Goal: Find contact information: Find contact information

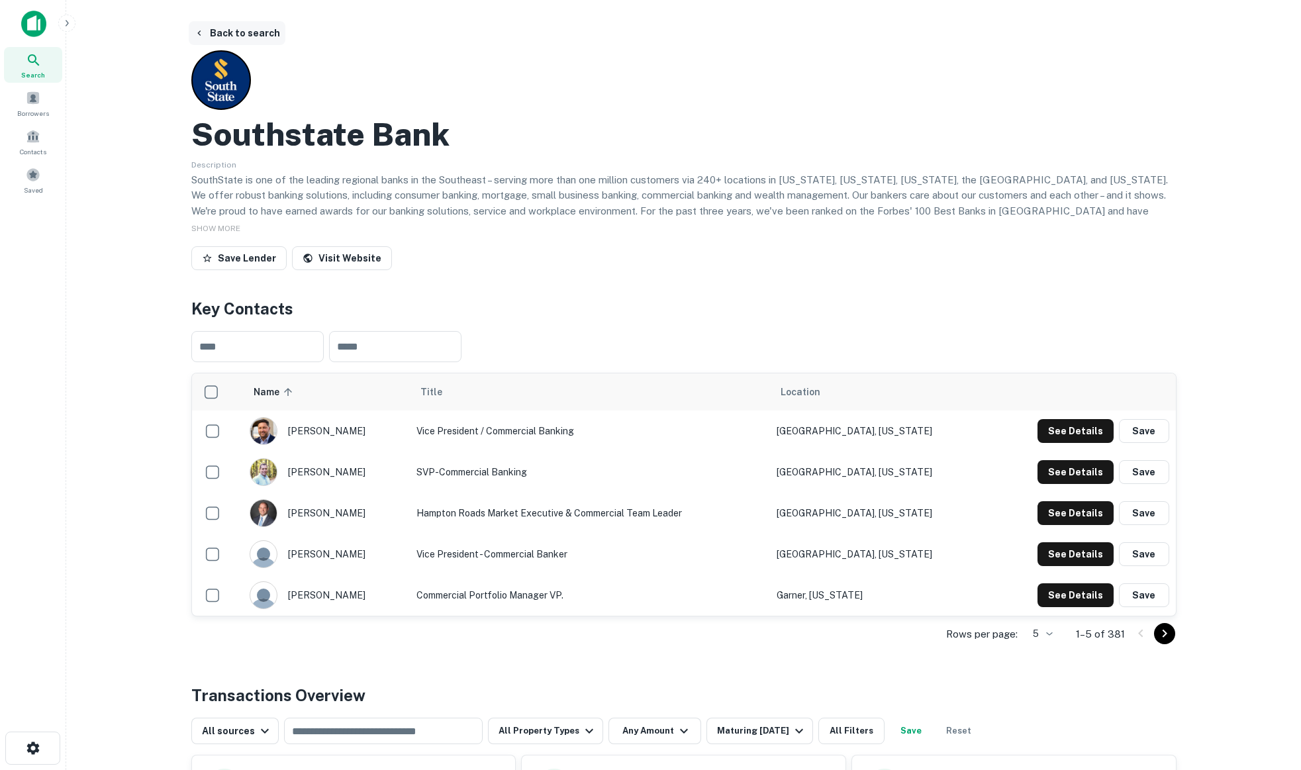
click at [254, 30] on button "Back to search" at bounding box center [237, 33] width 97 height 24
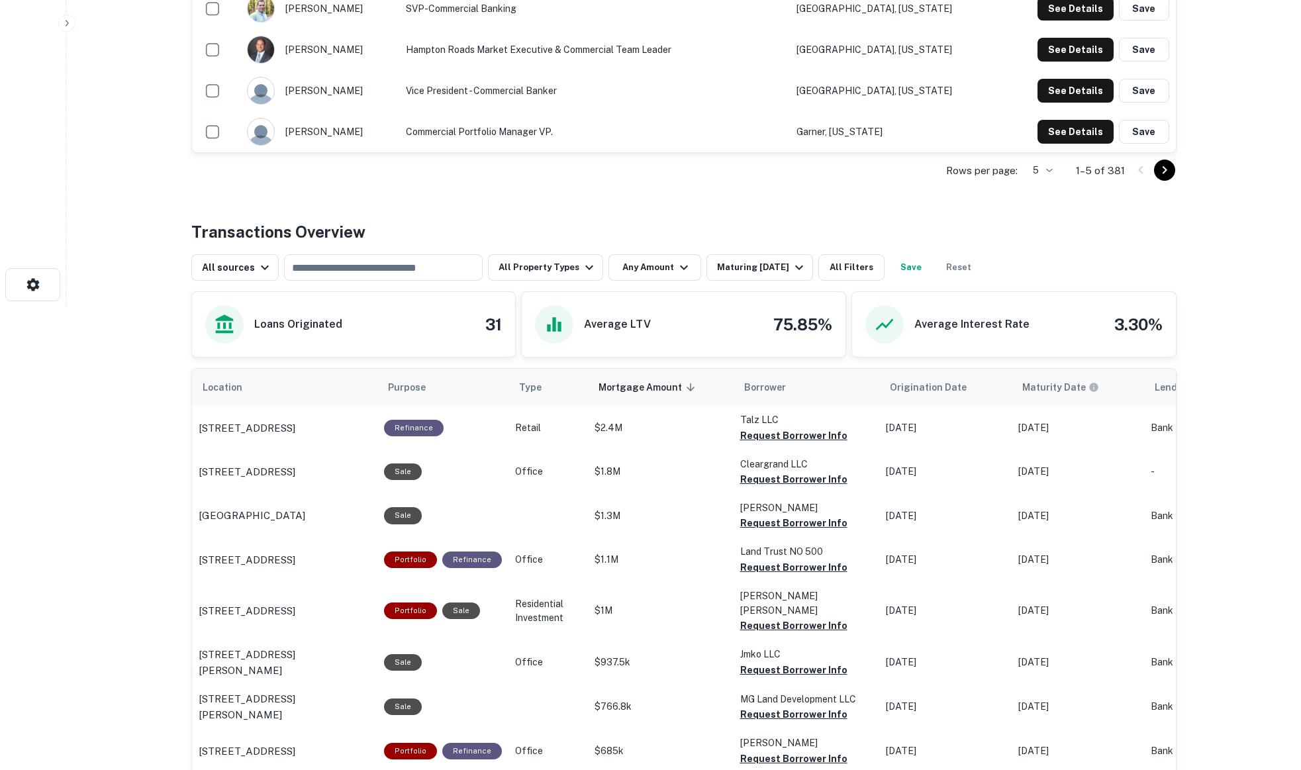
click at [526, 191] on div "Back to search Southstate Bank Description SouthState is one of the leading reg…" at bounding box center [683, 520] width 1017 height 1924
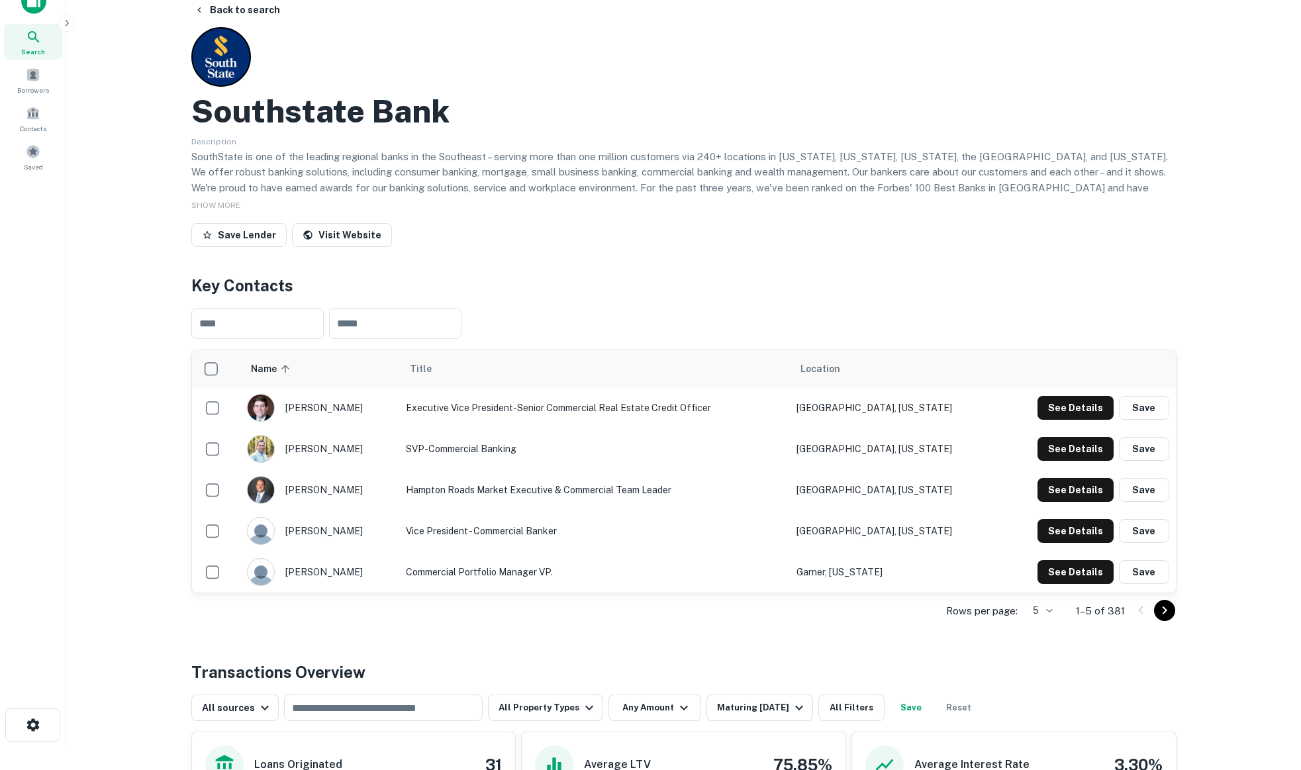
scroll to position [0, 0]
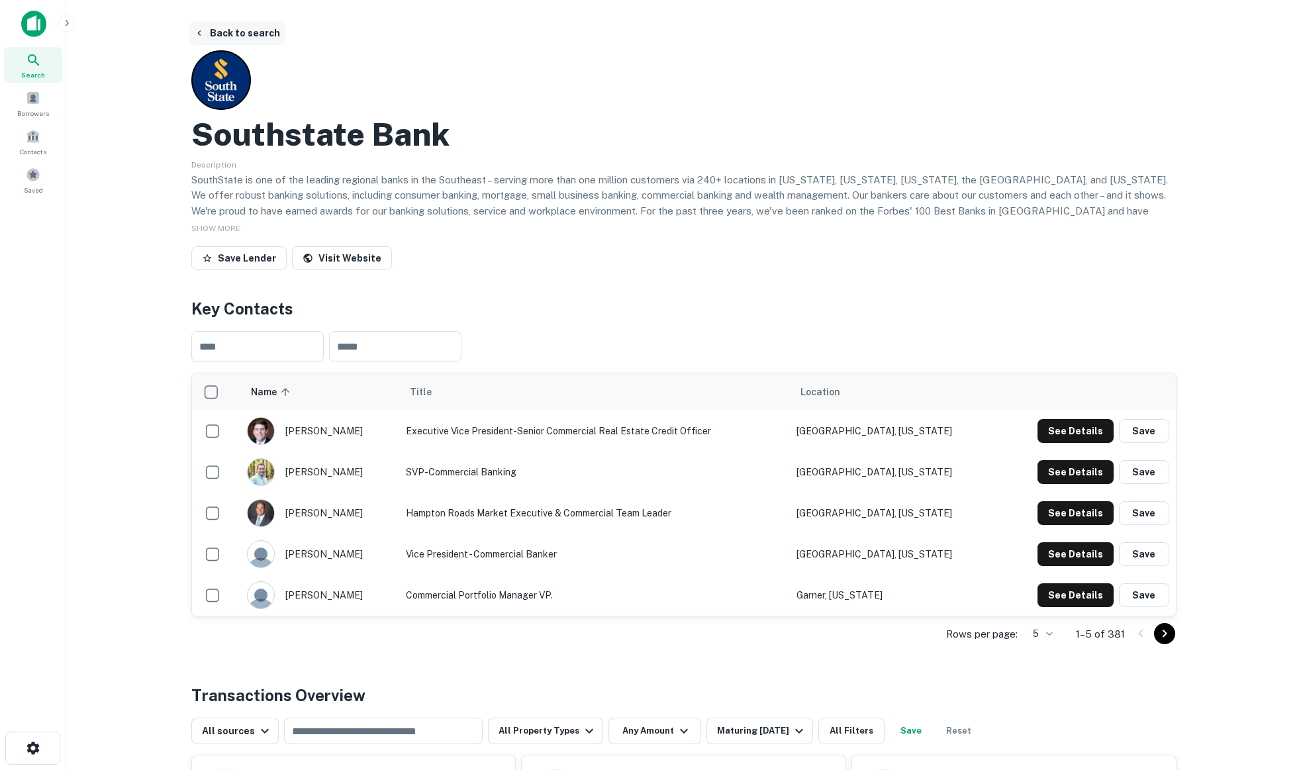
click at [223, 32] on button "Back to search" at bounding box center [237, 33] width 97 height 24
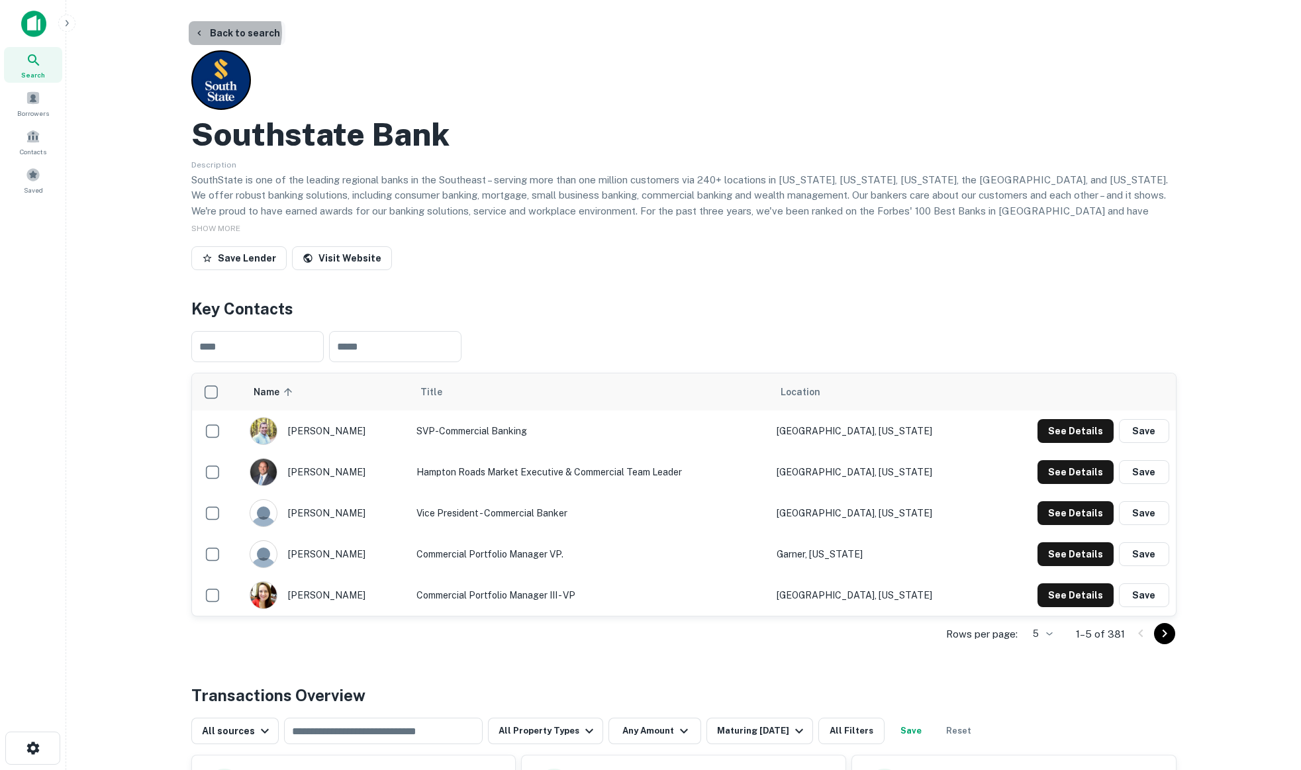
click at [224, 32] on button "Back to search" at bounding box center [237, 33] width 97 height 24
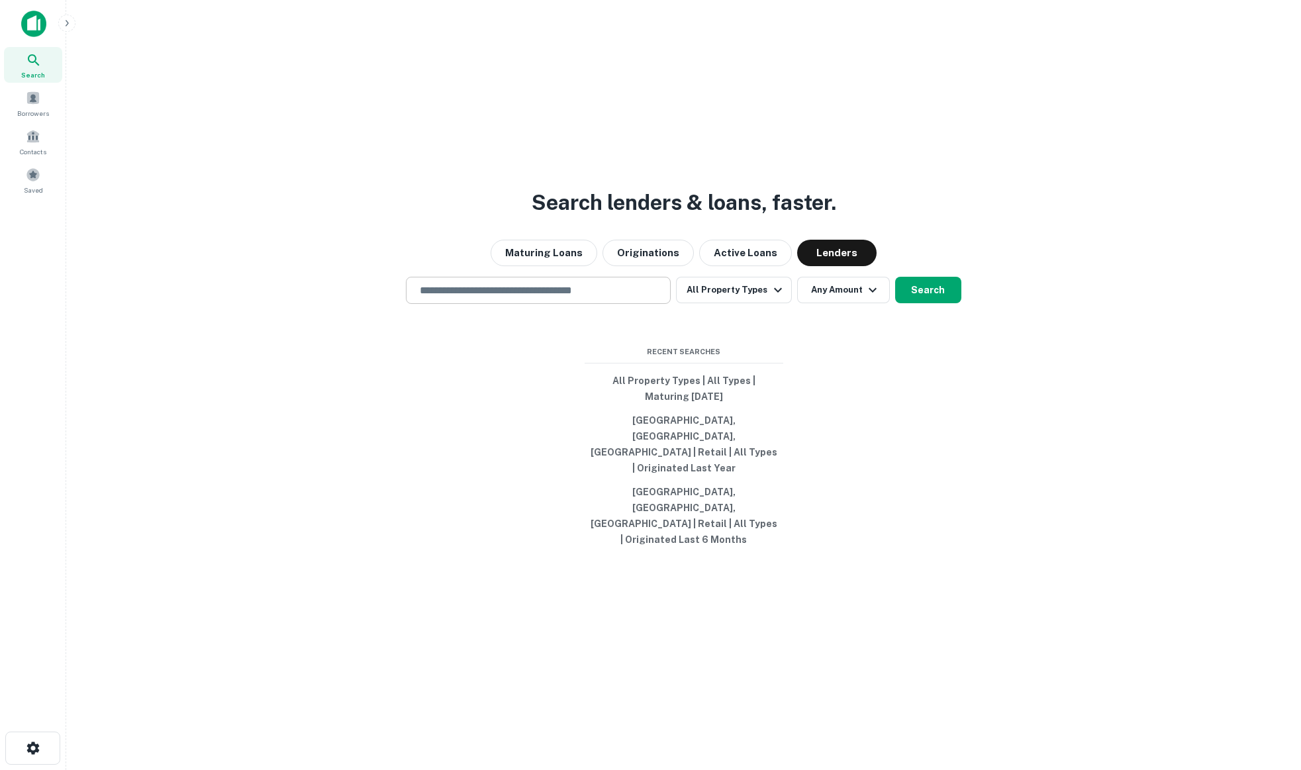
click at [532, 298] on input "text" at bounding box center [538, 290] width 253 height 15
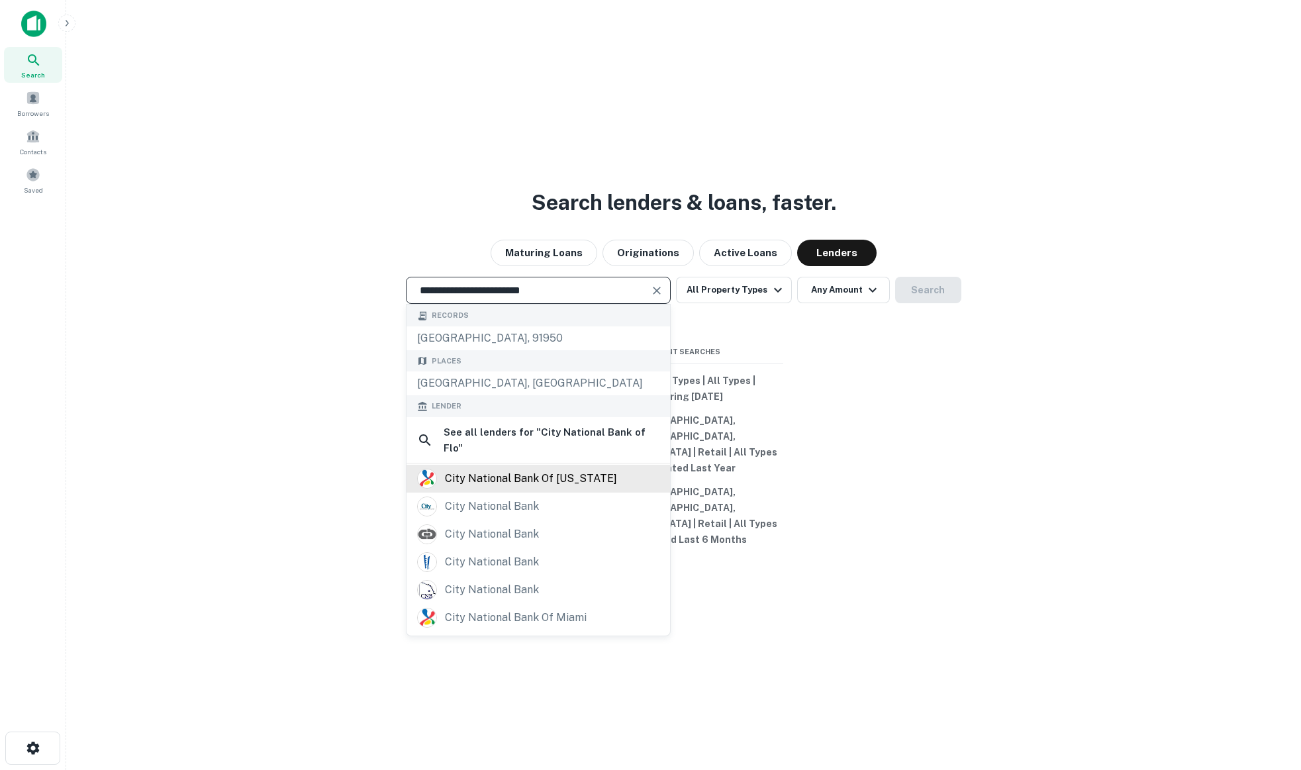
type input "**********"
click at [507, 489] on div "city national bank of [US_STATE]" at bounding box center [531, 479] width 172 height 20
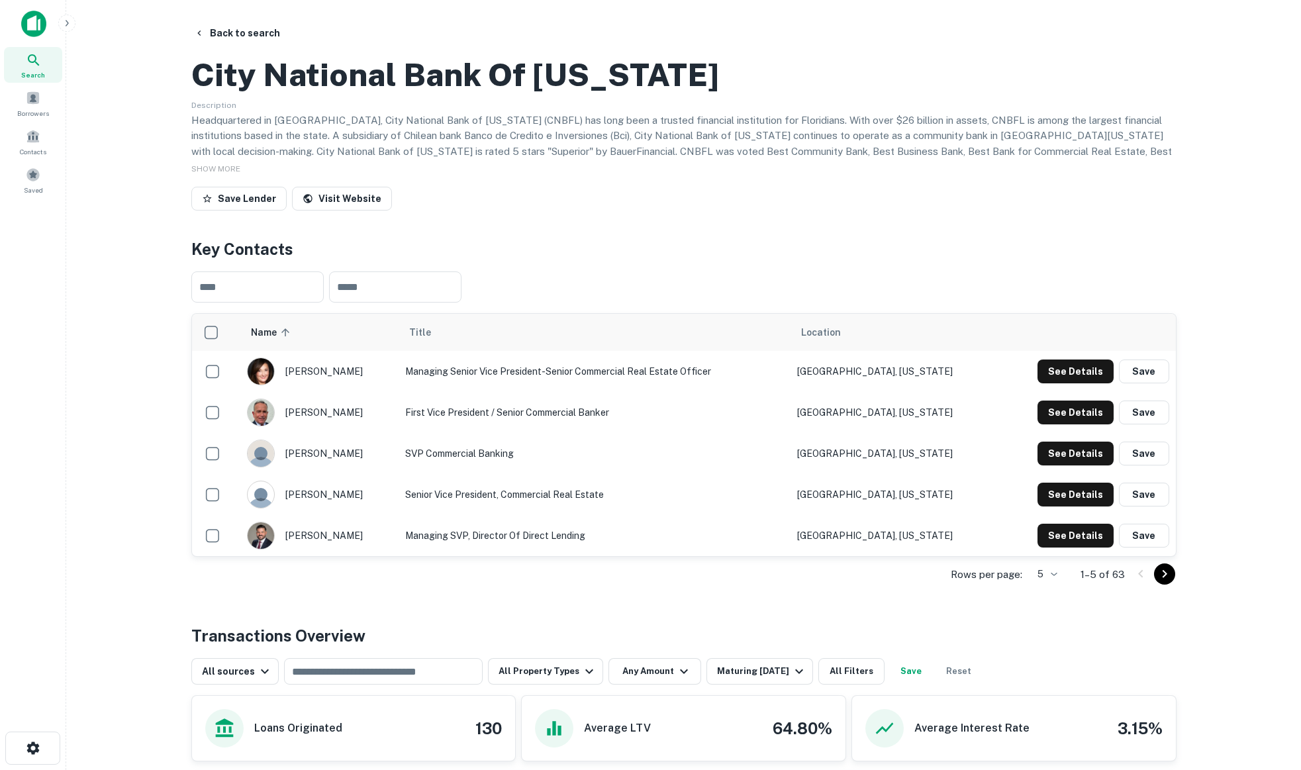
drag, startPoint x: 672, startPoint y: 318, endPoint x: 826, endPoint y: 341, distance: 156.0
click at [672, 261] on h4 "Key Contacts" at bounding box center [683, 249] width 985 height 24
click at [1084, 383] on button "See Details" at bounding box center [1076, 372] width 76 height 24
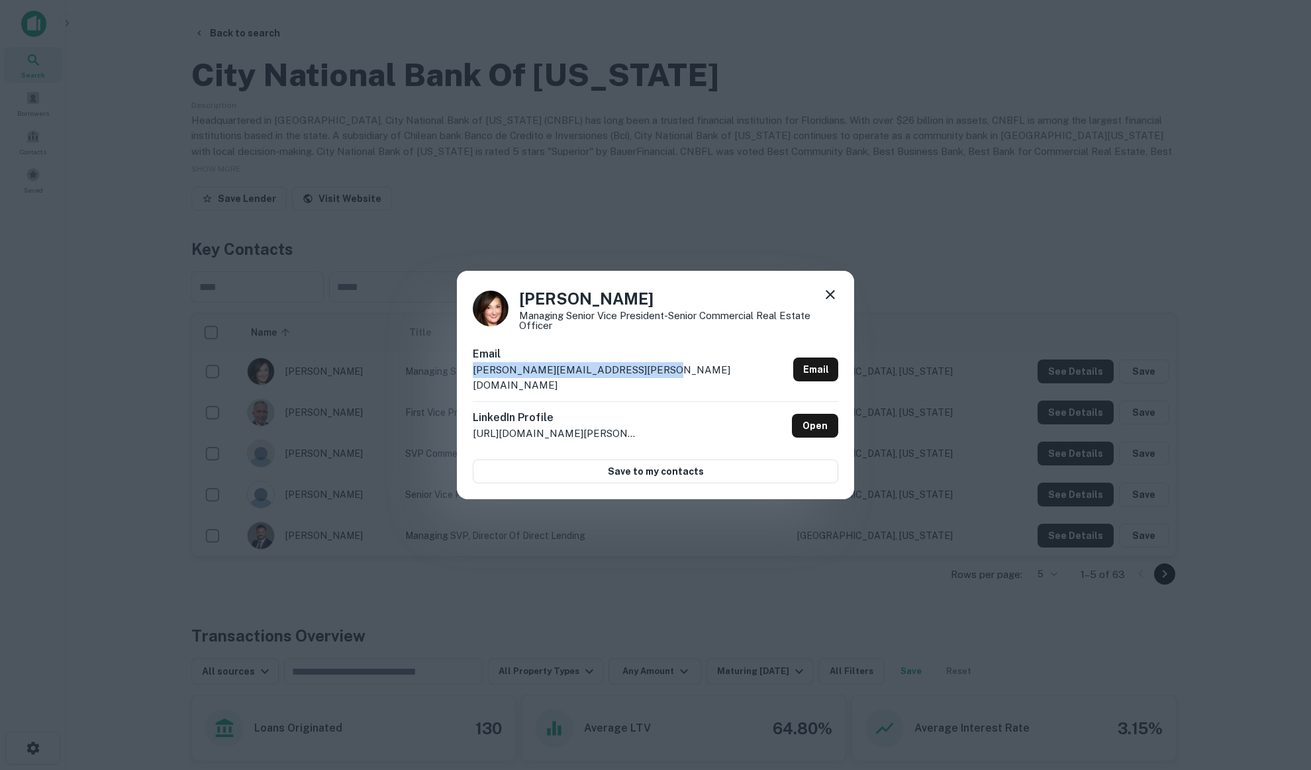
drag, startPoint x: 644, startPoint y: 369, endPoint x: 669, endPoint y: 380, distance: 27.0
click at [669, 380] on div "Email [PERSON_NAME][EMAIL_ADDRESS][PERSON_NAME][DOMAIN_NAME] Email" at bounding box center [655, 373] width 365 height 55
copy div "[PERSON_NAME][EMAIL_ADDRESS][PERSON_NAME][DOMAIN_NAME]"
click at [836, 301] on icon at bounding box center [830, 295] width 16 height 16
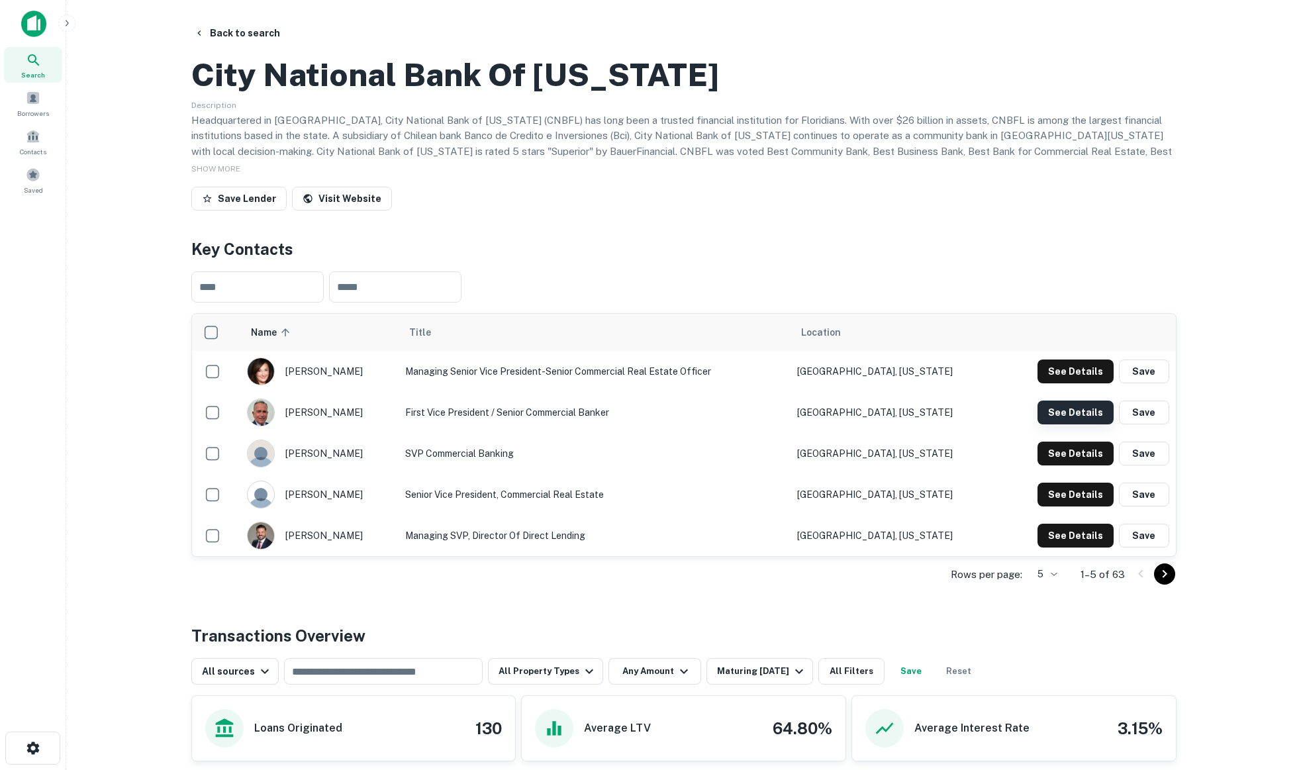
click at [1067, 383] on button "See Details" at bounding box center [1076, 372] width 76 height 24
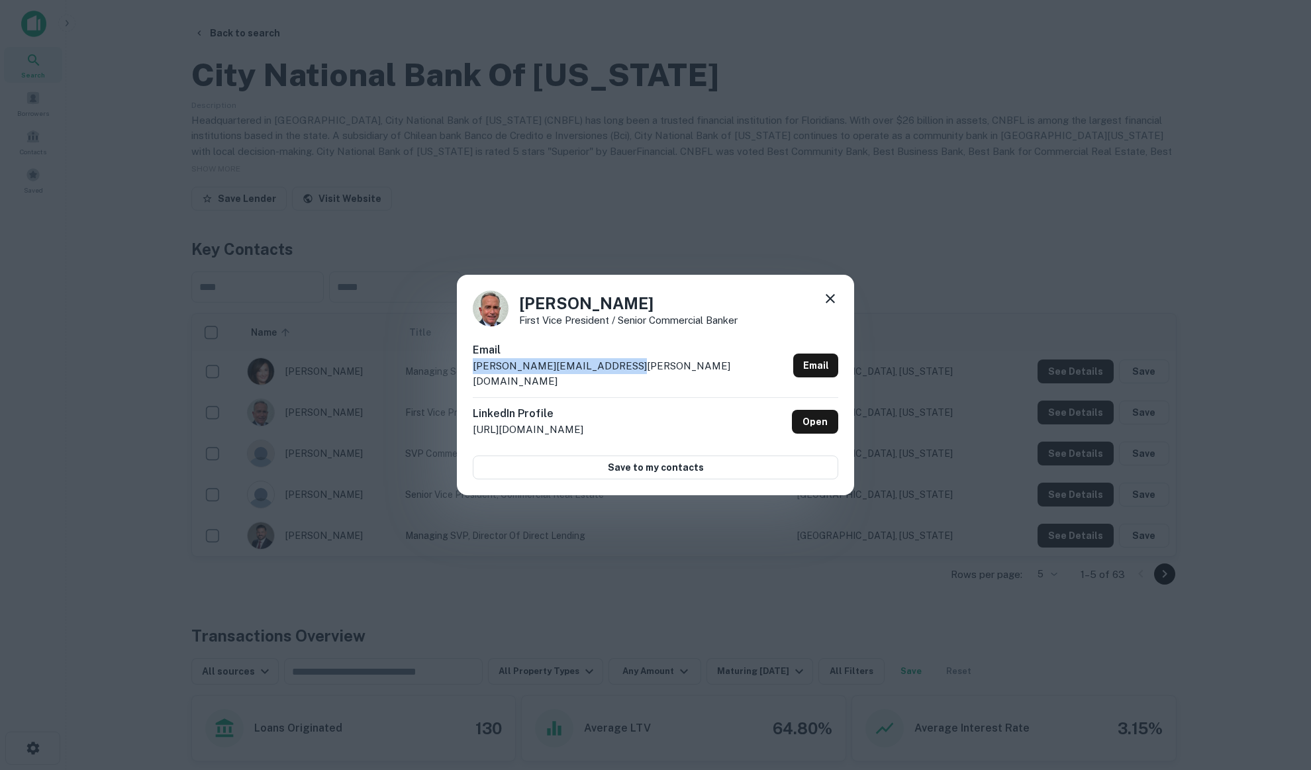
drag, startPoint x: 634, startPoint y: 371, endPoint x: 448, endPoint y: 378, distance: 186.2
click at [448, 378] on div "[PERSON_NAME] First Vice President / Senior Commercial Banker Email [PERSON_NAM…" at bounding box center [655, 385] width 1311 height 770
copy p "[PERSON_NAME][EMAIL_ADDRESS][PERSON_NAME][DOMAIN_NAME]"
click at [821, 305] on div "[PERSON_NAME] First Vice President / Senior Commercial Banker" at bounding box center [655, 309] width 365 height 36
click at [826, 304] on icon at bounding box center [830, 299] width 16 height 16
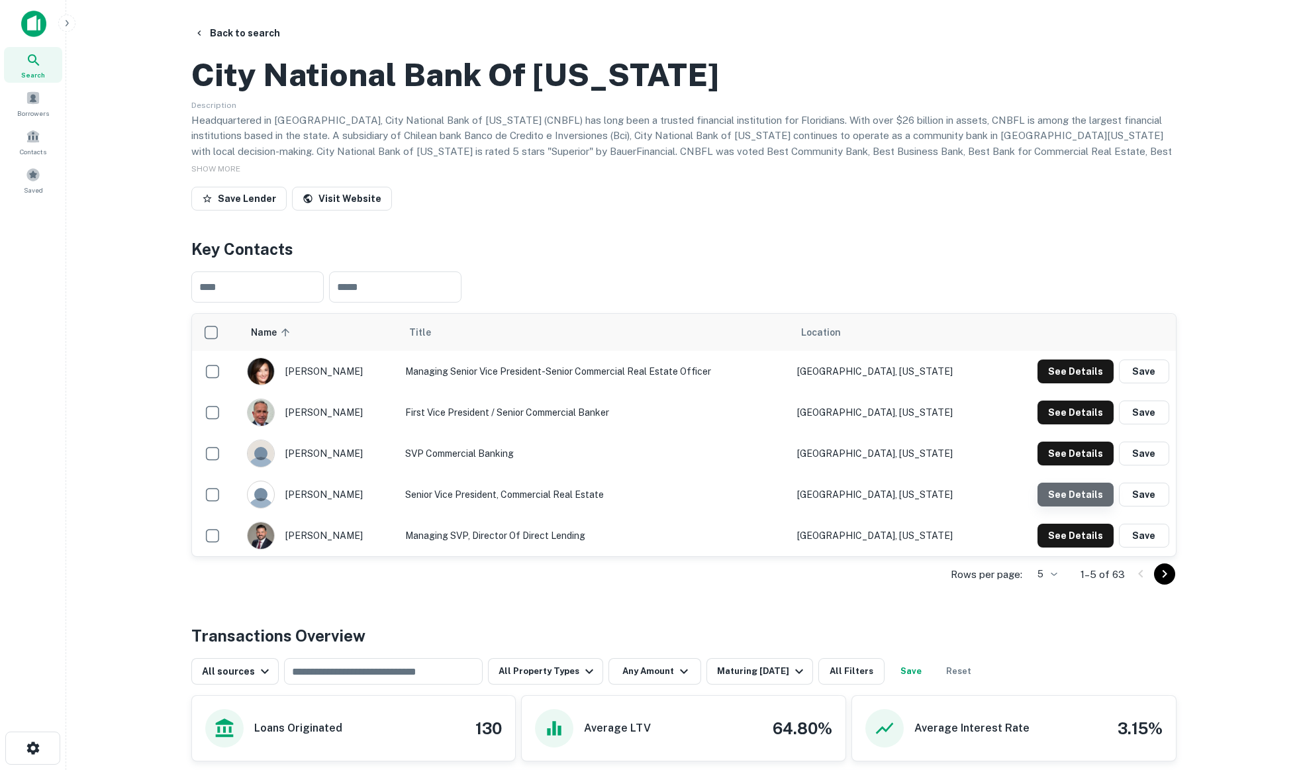
click at [1096, 383] on button "See Details" at bounding box center [1076, 372] width 76 height 24
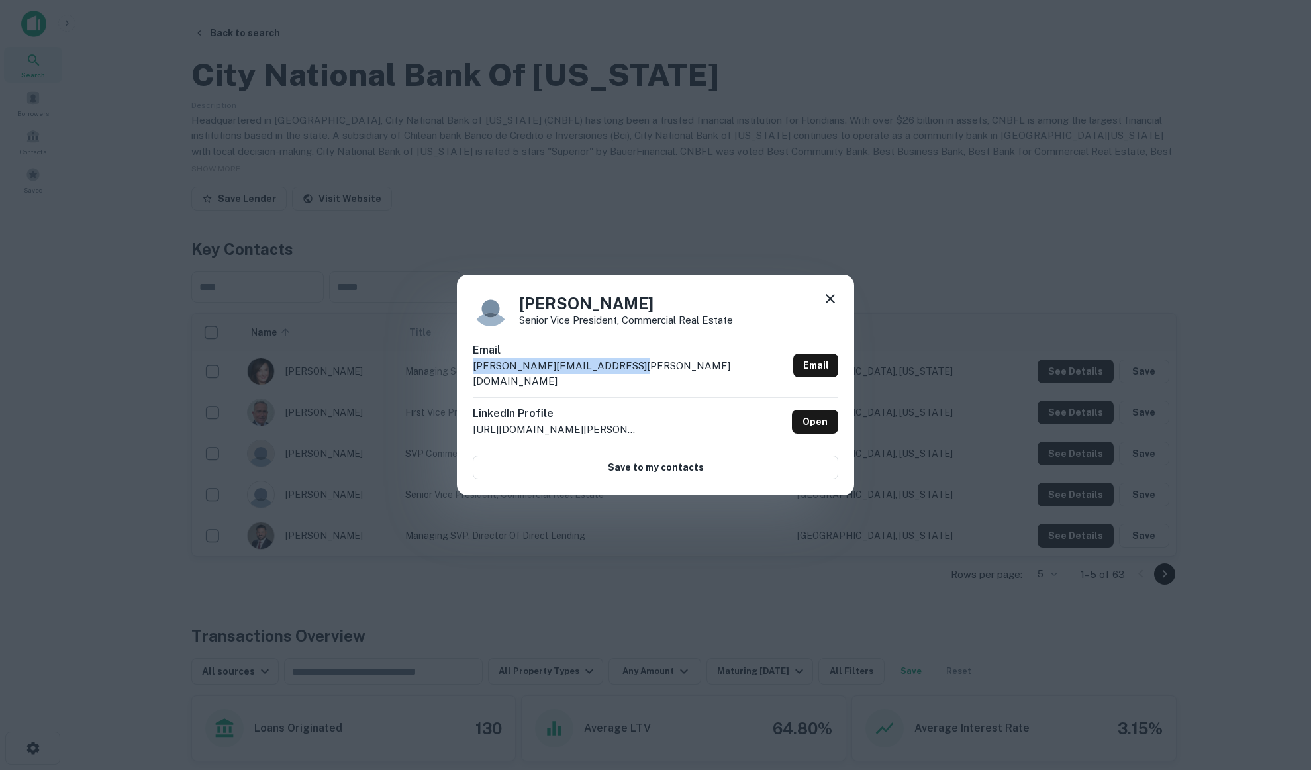
drag, startPoint x: 636, startPoint y: 371, endPoint x: 406, endPoint y: 379, distance: 230.6
click at [406, 379] on div "[PERSON_NAME] Senior Vice President, Commercial Real Estate Email [PERSON_NAME]…" at bounding box center [655, 385] width 1311 height 770
copy p "[PERSON_NAME][EMAIL_ADDRESS][PERSON_NAME][DOMAIN_NAME]"
click at [827, 305] on icon at bounding box center [830, 299] width 16 height 16
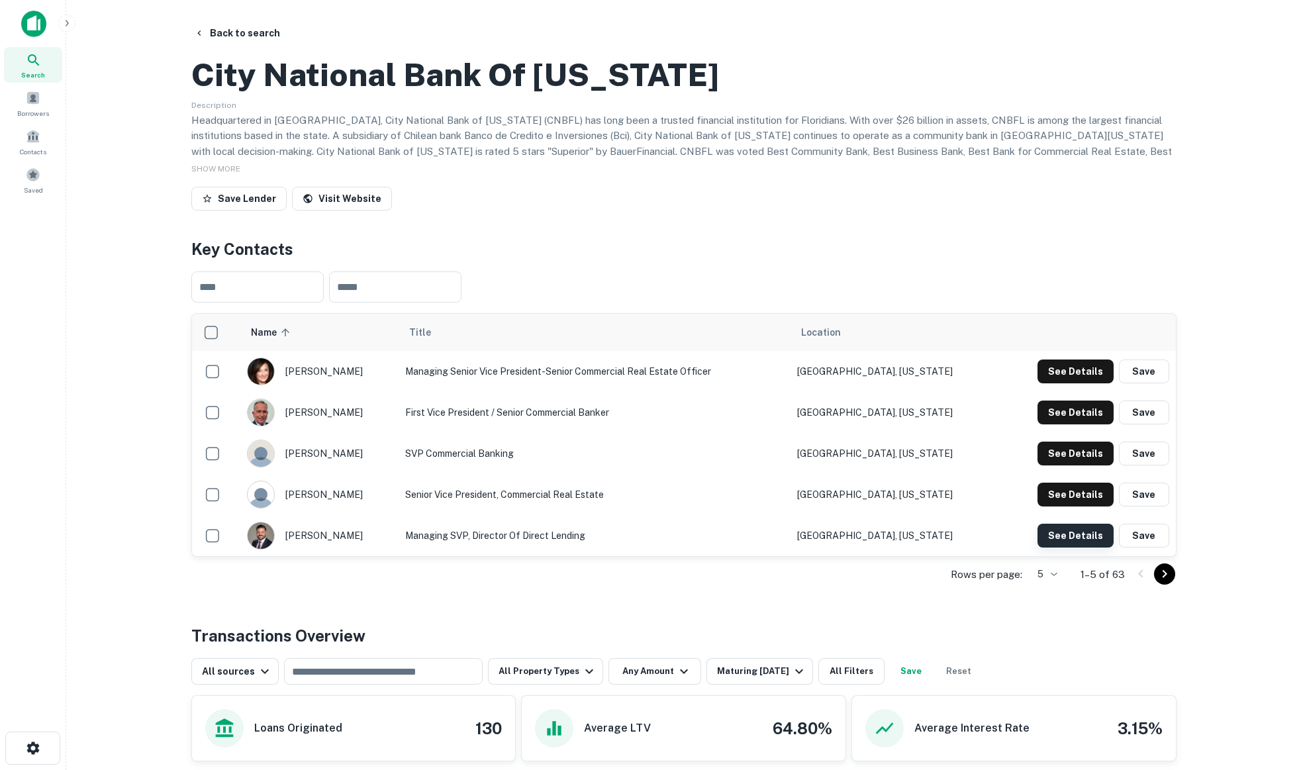
click at [1079, 383] on button "See Details" at bounding box center [1076, 372] width 76 height 24
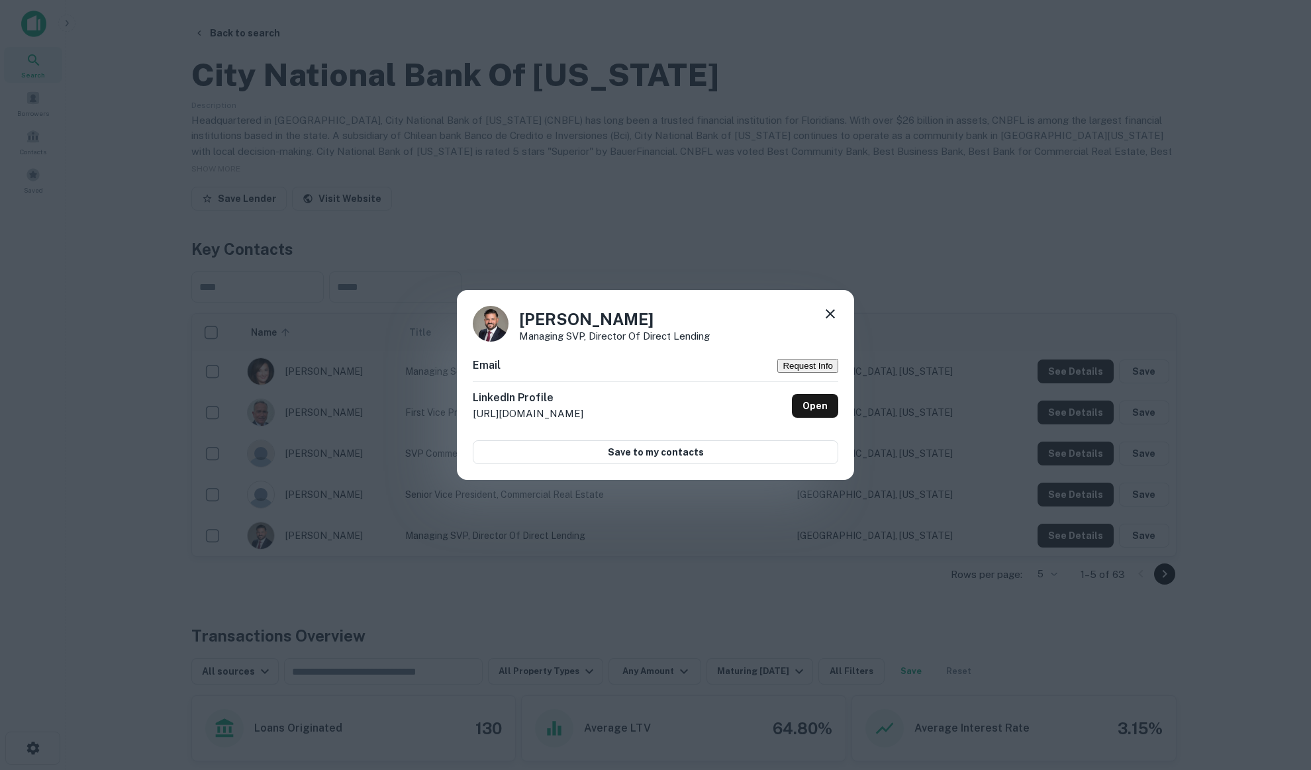
drag, startPoint x: 831, startPoint y: 308, endPoint x: 837, endPoint y: 321, distance: 14.5
click at [832, 309] on icon at bounding box center [830, 314] width 16 height 16
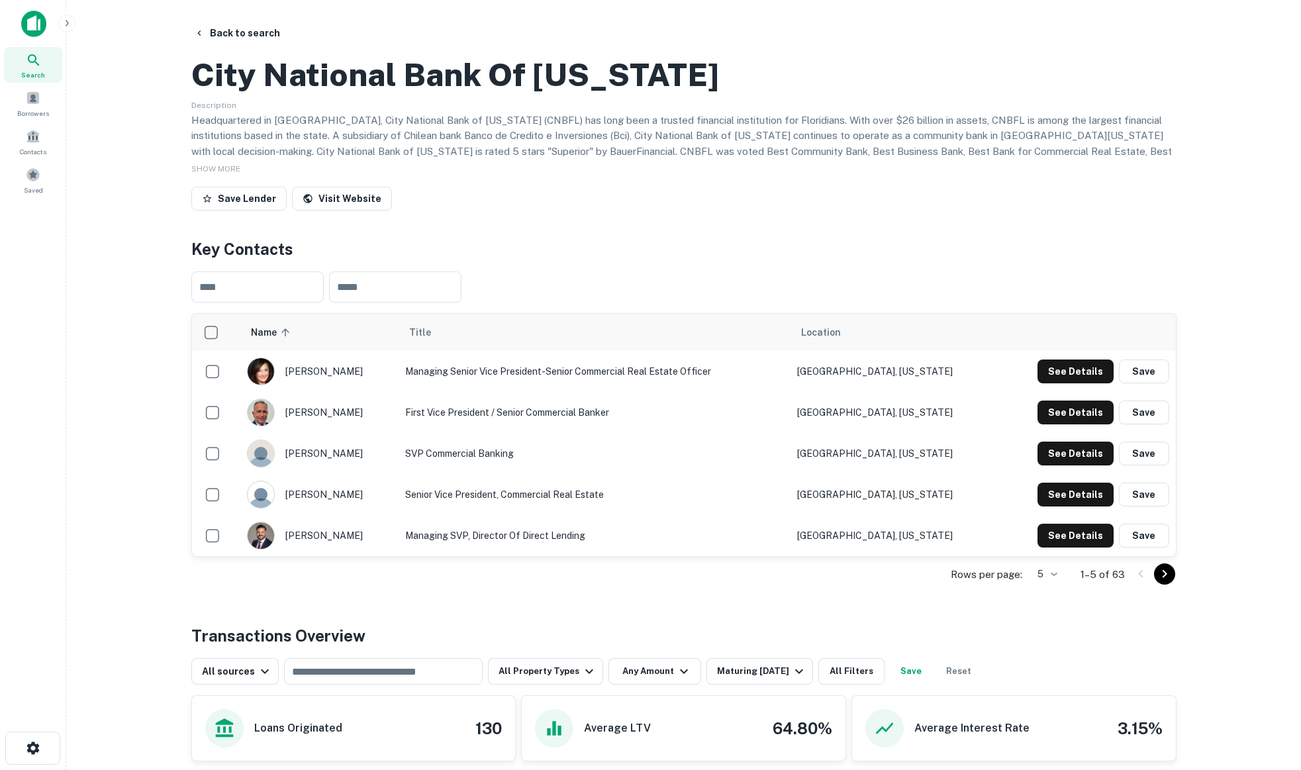
click at [1160, 582] on icon "Go to next page" at bounding box center [1165, 574] width 16 height 16
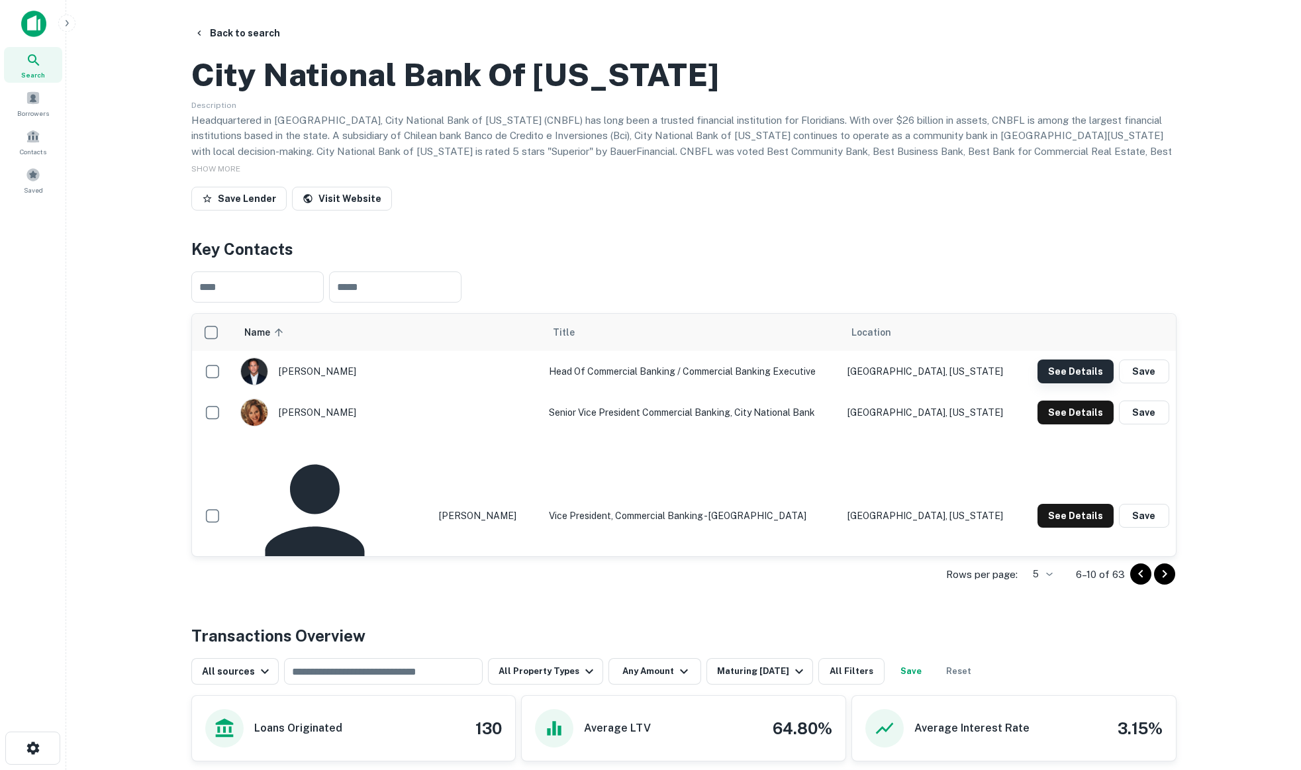
click at [1080, 383] on button "See Details" at bounding box center [1076, 372] width 76 height 24
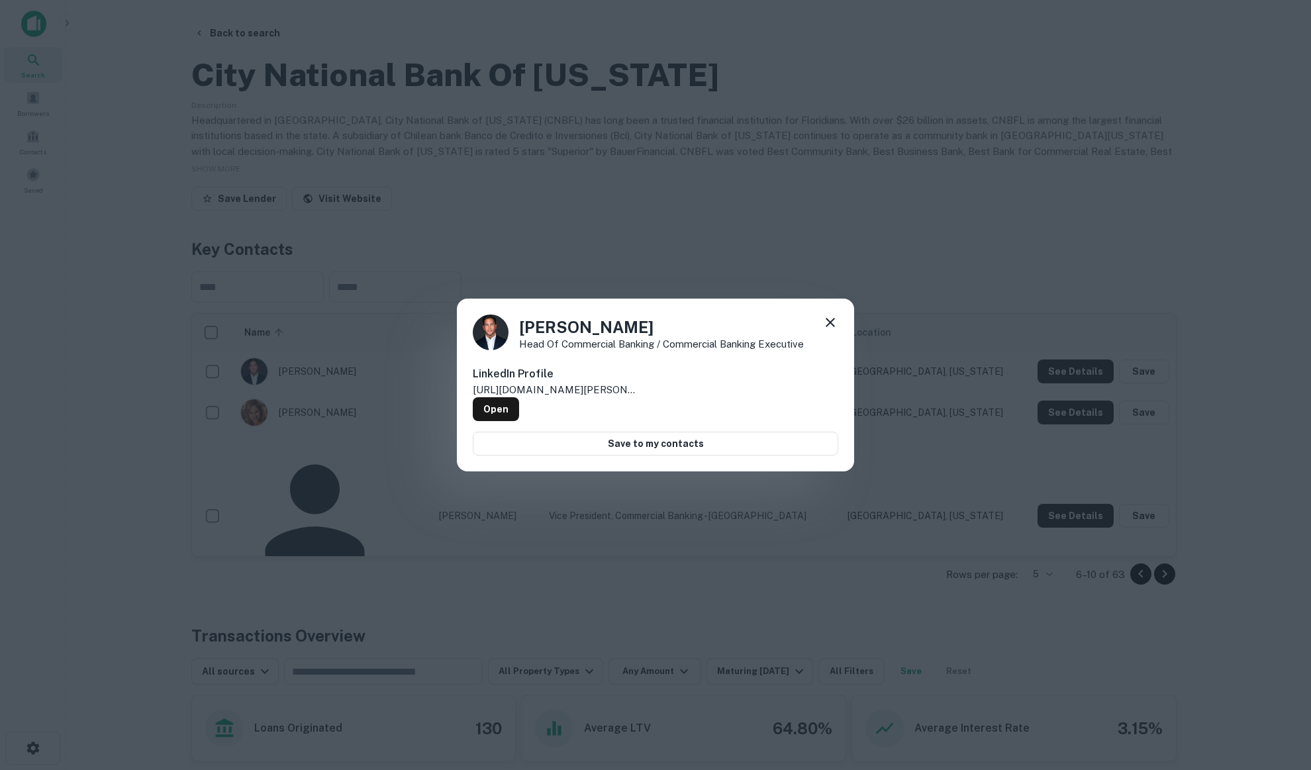
click at [826, 322] on icon at bounding box center [830, 323] width 16 height 16
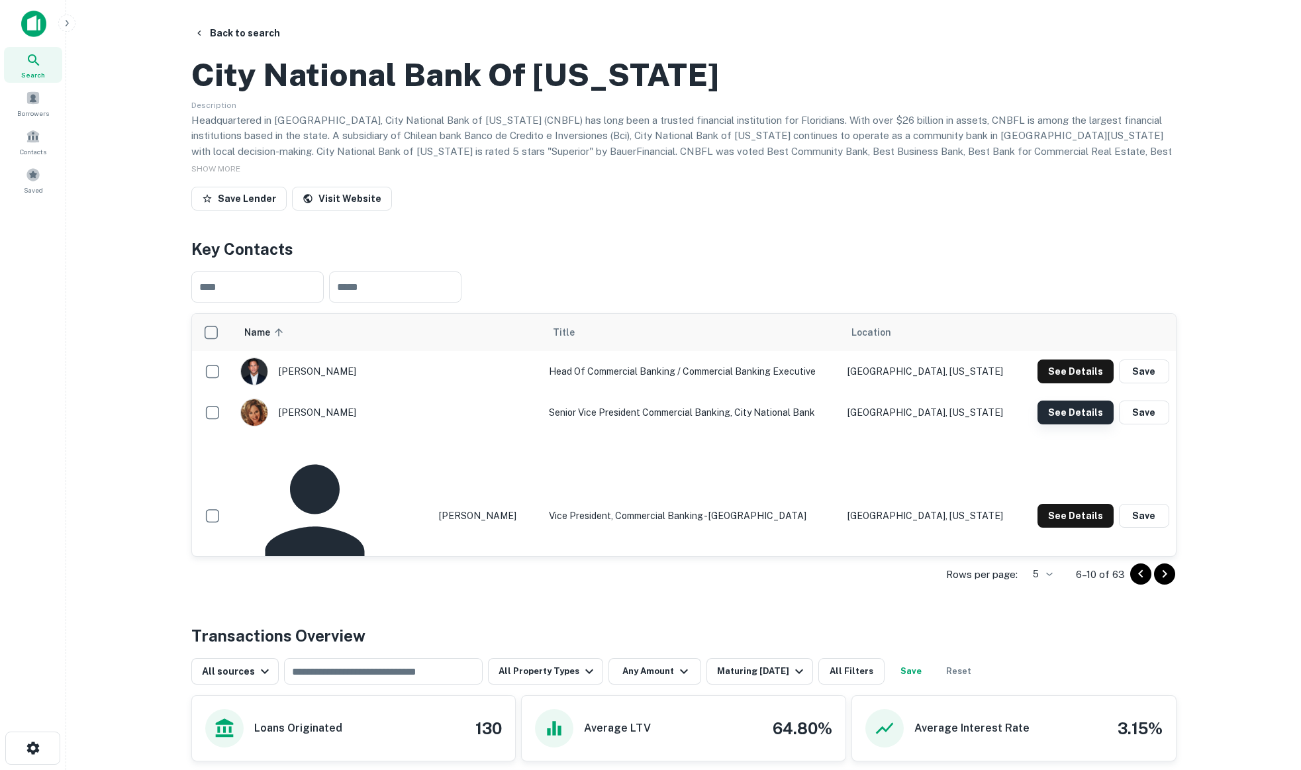
click at [1064, 383] on button "See Details" at bounding box center [1076, 372] width 76 height 24
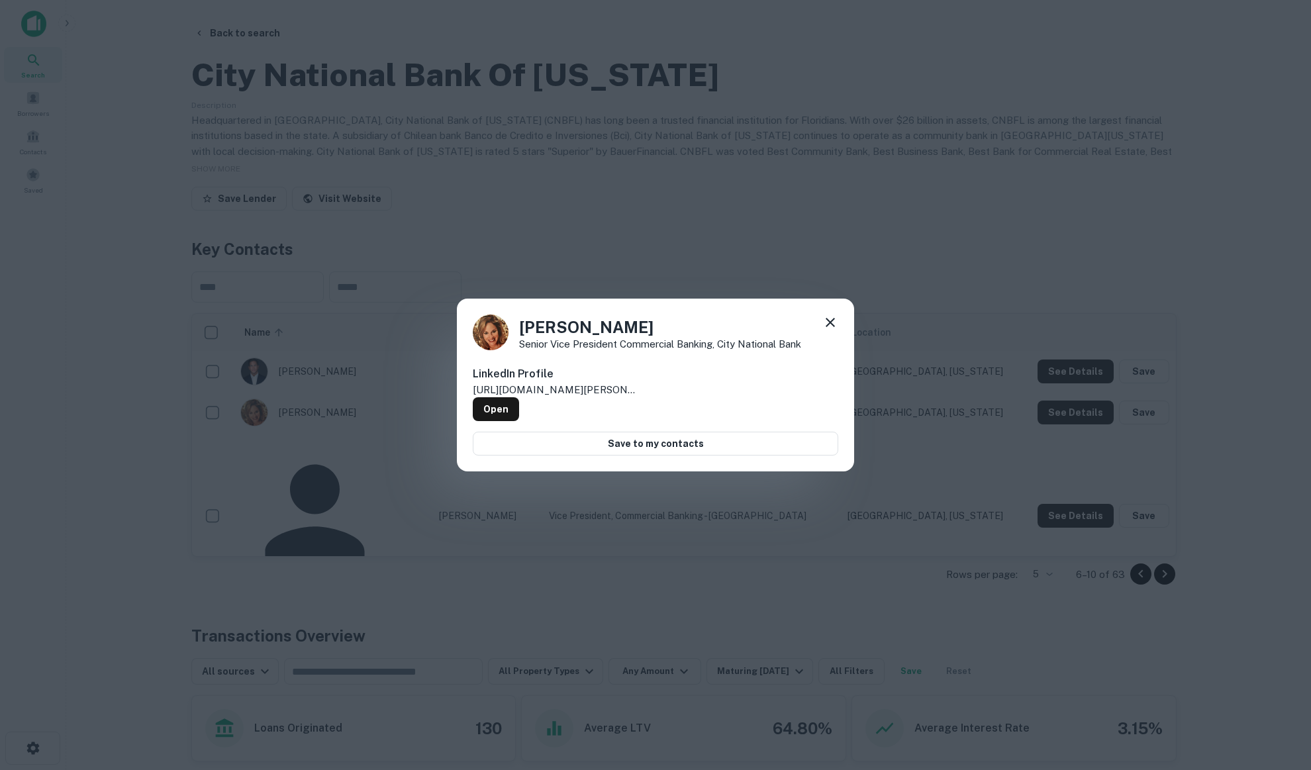
click at [826, 326] on icon at bounding box center [830, 323] width 16 height 16
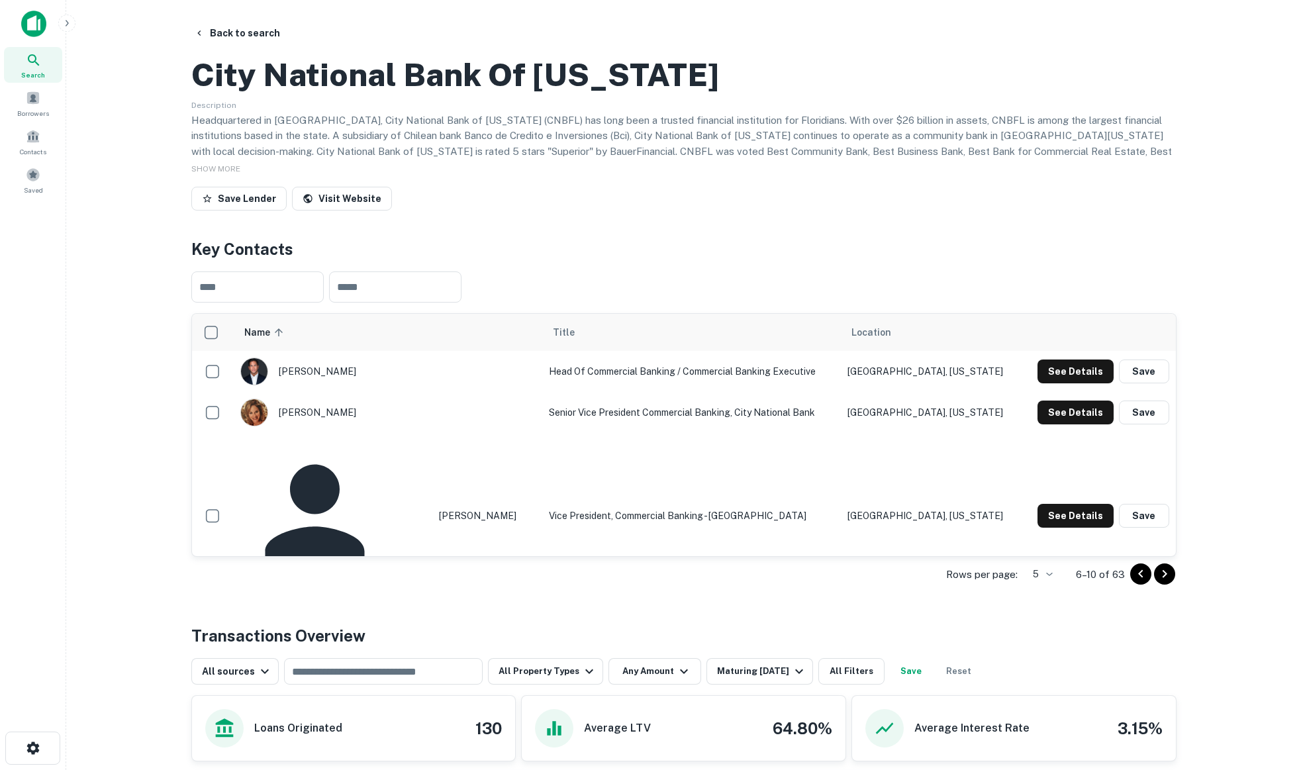
click at [1069, 383] on button "See Details" at bounding box center [1076, 372] width 76 height 24
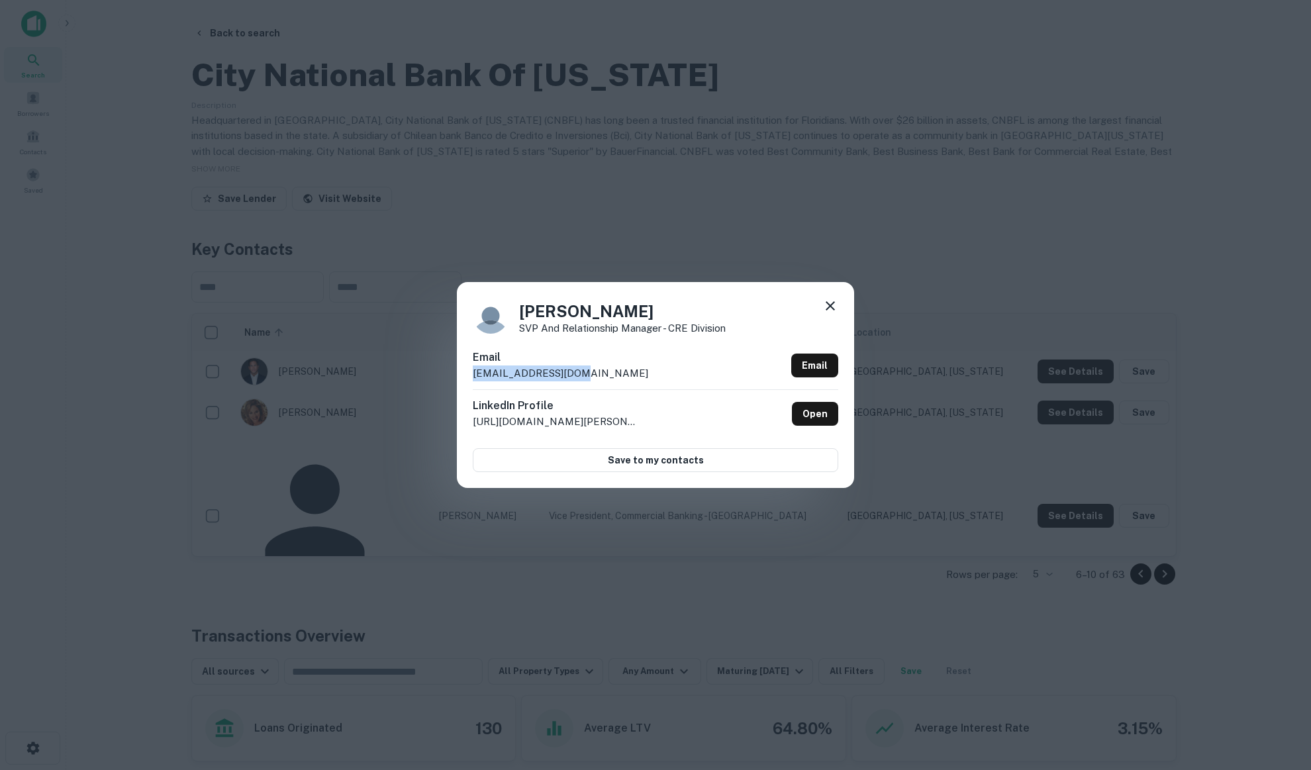
drag, startPoint x: 581, startPoint y: 368, endPoint x: 448, endPoint y: 371, distance: 133.8
click at [448, 371] on div "[PERSON_NAME] SVP and Relationship Manager - CRE Division Email [EMAIL_ADDRESS]…" at bounding box center [655, 385] width 1311 height 770
copy p "[EMAIL_ADDRESS][DOMAIN_NAME]"
click at [824, 305] on icon at bounding box center [830, 306] width 16 height 16
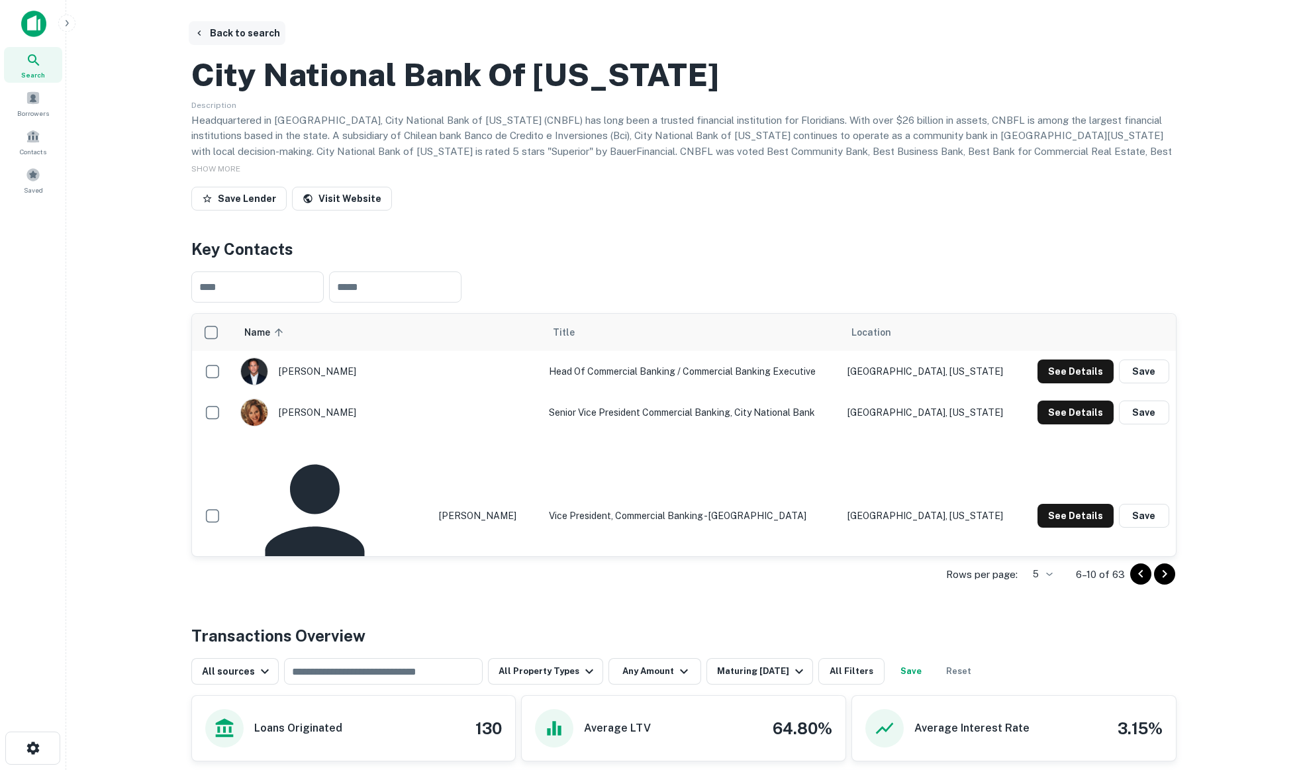
drag, startPoint x: 436, startPoint y: 91, endPoint x: 221, endPoint y: 36, distance: 221.6
click at [436, 91] on div "City National Bank Of [US_STATE] Description Headquartered in [GEOGRAPHIC_DATA]…" at bounding box center [683, 133] width 985 height 166
click at [220, 31] on button "Back to search" at bounding box center [237, 33] width 97 height 24
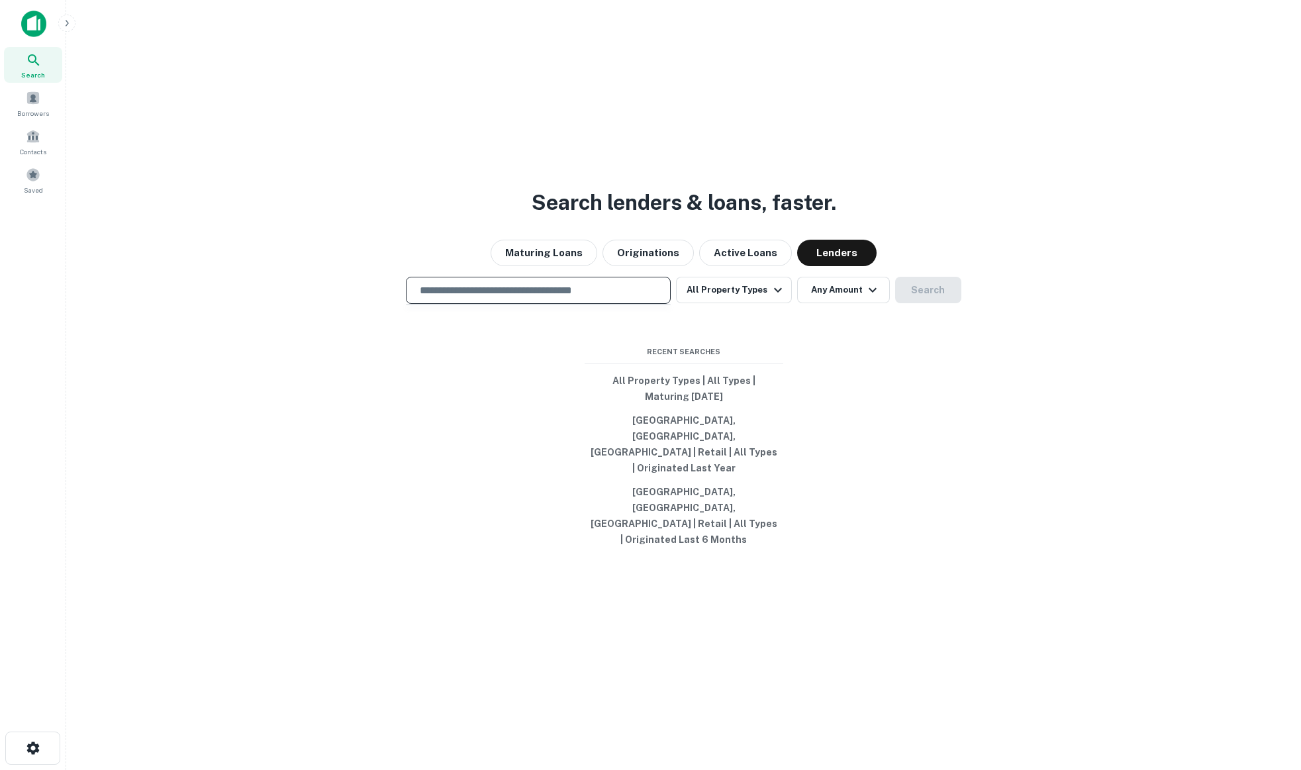
click at [494, 298] on input "text" at bounding box center [538, 290] width 253 height 15
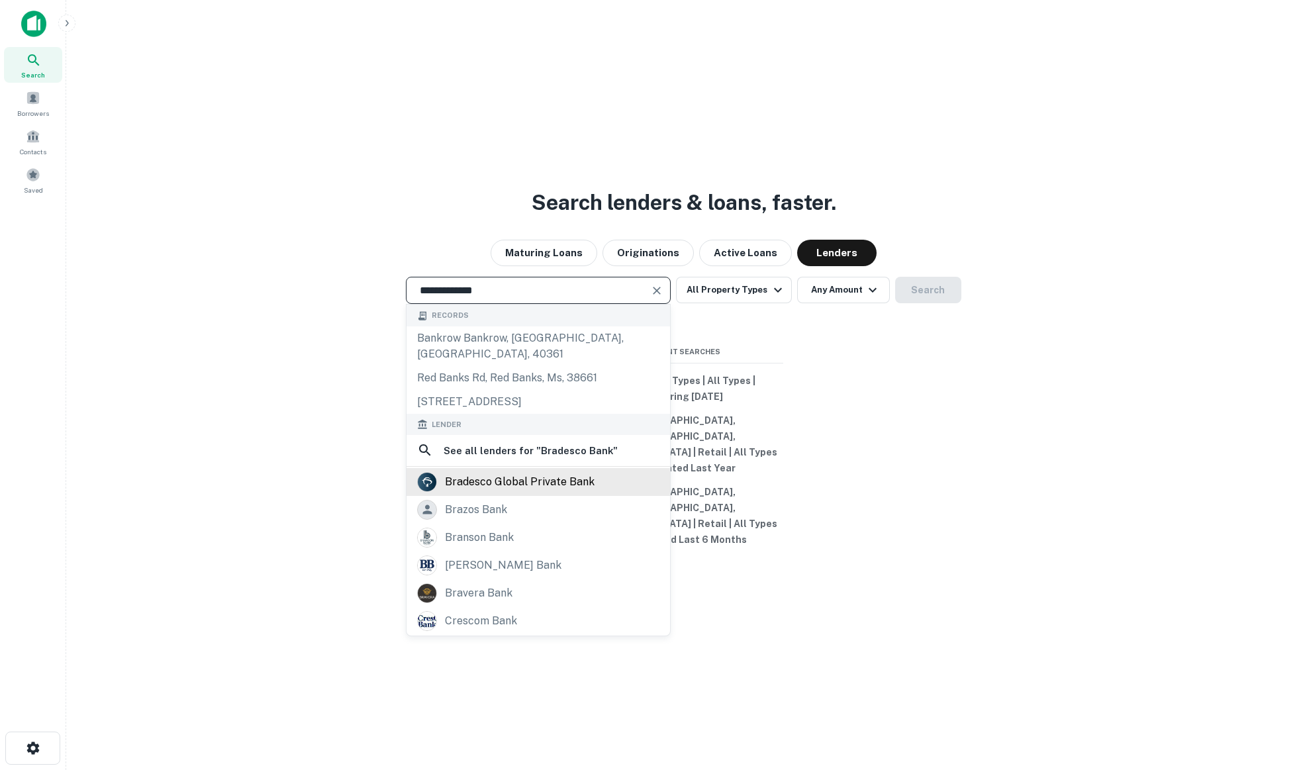
type input "**********"
click at [550, 492] on div "bradesco global private bank" at bounding box center [520, 482] width 150 height 20
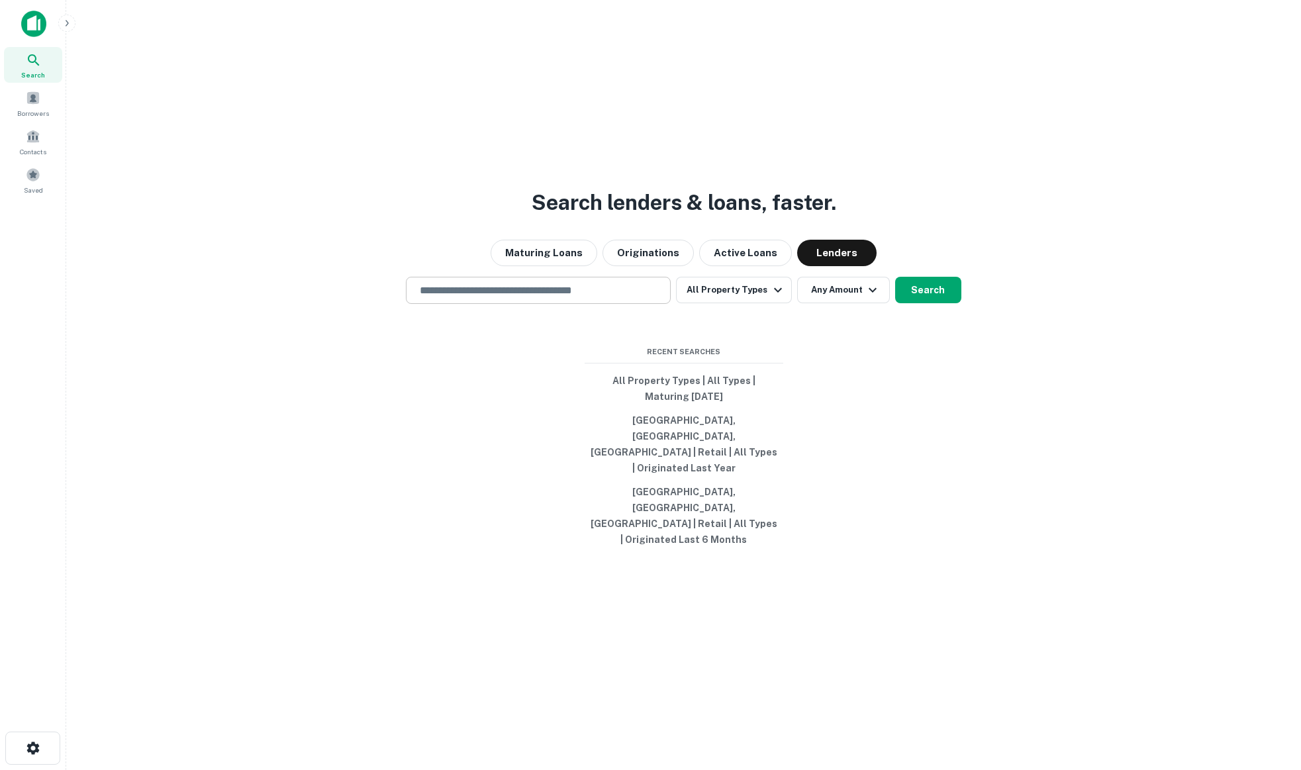
click at [505, 298] on input "text" at bounding box center [538, 290] width 253 height 15
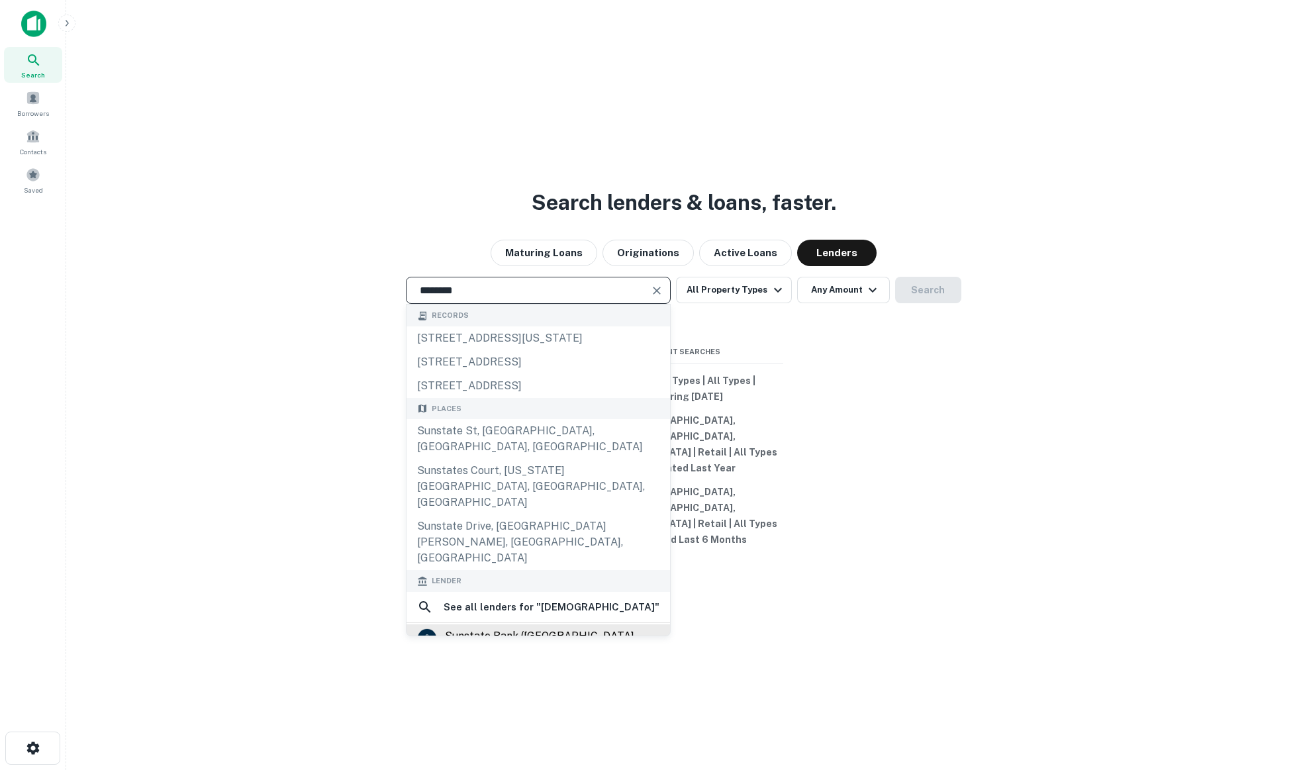
type input "********"
click at [511, 628] on div "sunstate bank ([GEOGRAPHIC_DATA], [GEOGRAPHIC_DATA])" at bounding box center [552, 644] width 215 height 32
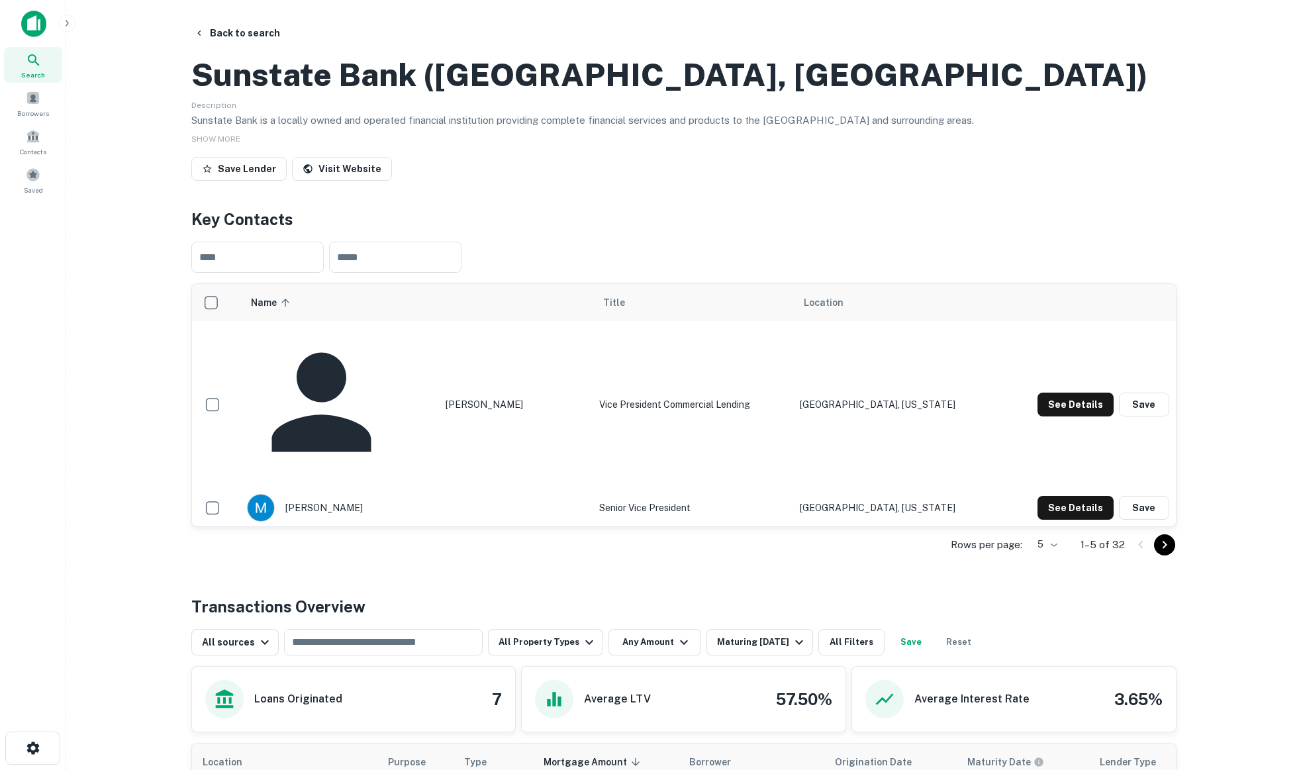
drag, startPoint x: 947, startPoint y: 406, endPoint x: 1014, endPoint y: 405, distance: 67.5
click at [1006, 406] on div "See Details Save" at bounding box center [1088, 405] width 164 height 24
click at [1047, 407] on button "See Details" at bounding box center [1076, 405] width 76 height 24
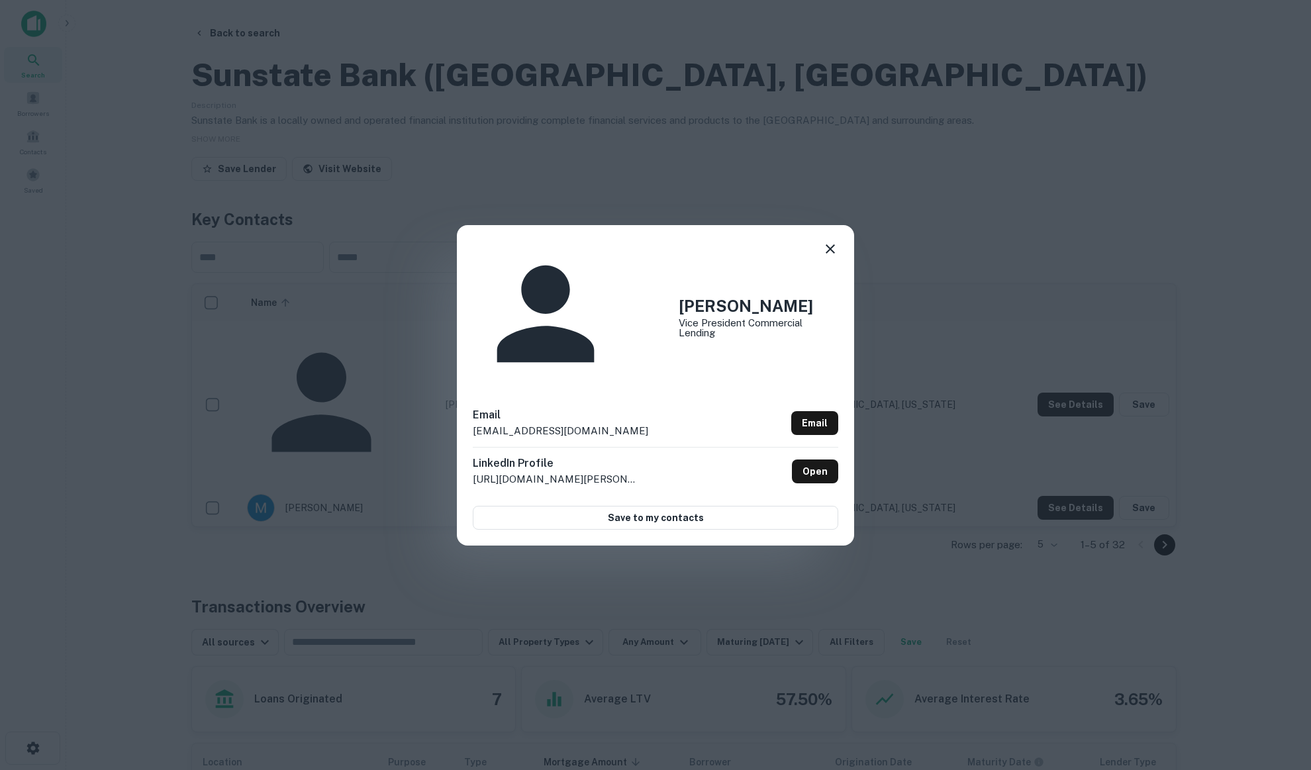
drag, startPoint x: 537, startPoint y: 373, endPoint x: 491, endPoint y: 371, distance: 46.4
click at [490, 423] on p "[EMAIL_ADDRESS][DOMAIN_NAME]" at bounding box center [560, 431] width 175 height 16
drag, startPoint x: 473, startPoint y: 375, endPoint x: 648, endPoint y: 383, distance: 175.0
click at [648, 407] on div "Email [EMAIL_ADDRESS][DOMAIN_NAME] Email" at bounding box center [655, 427] width 365 height 40
copy p "[EMAIL_ADDRESS][DOMAIN_NAME]"
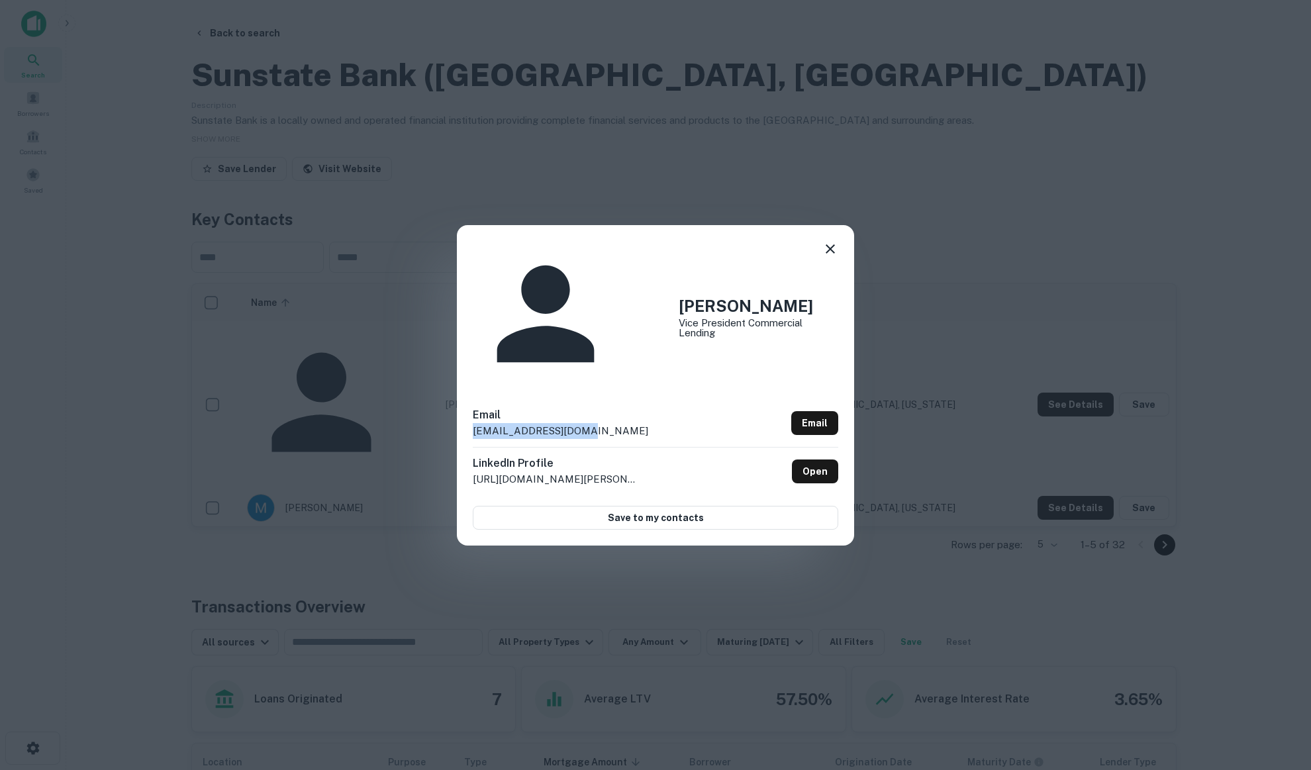
click at [830, 257] on icon at bounding box center [830, 249] width 16 height 16
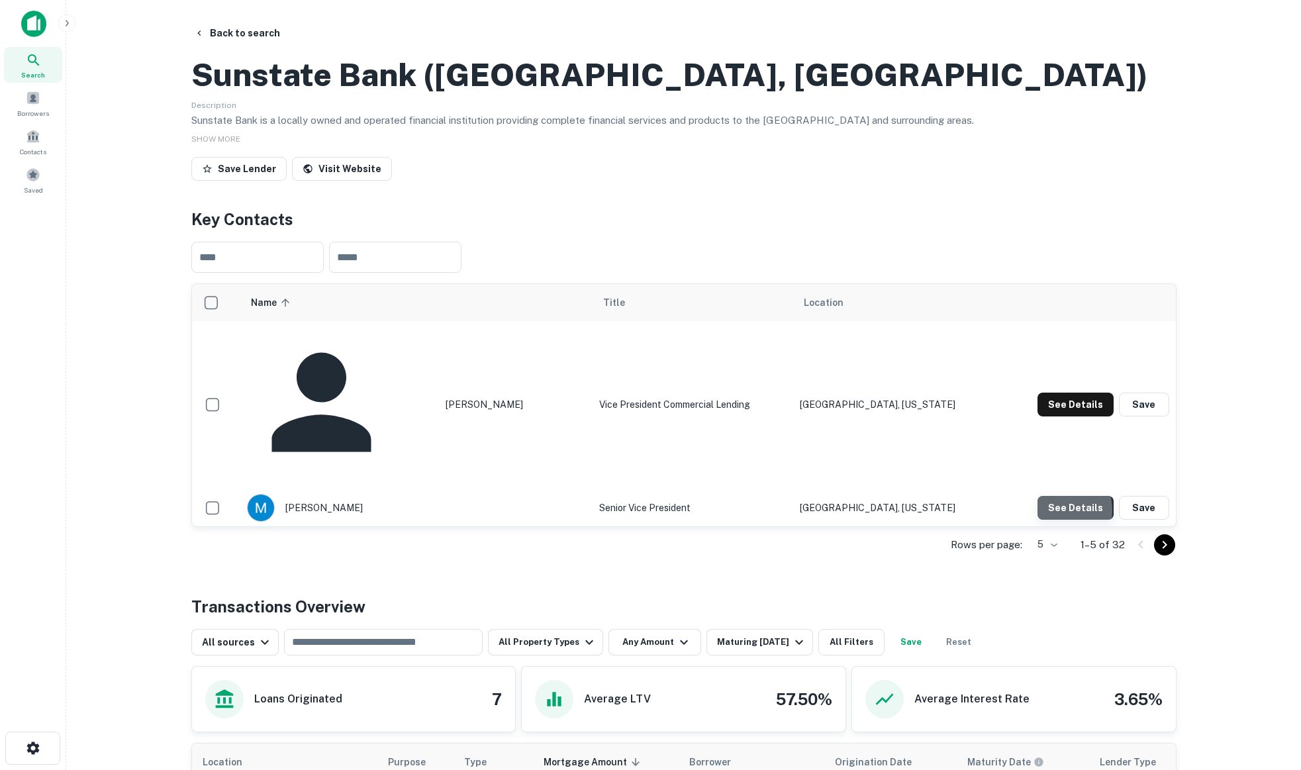
click at [1051, 416] on button "See Details" at bounding box center [1076, 405] width 76 height 24
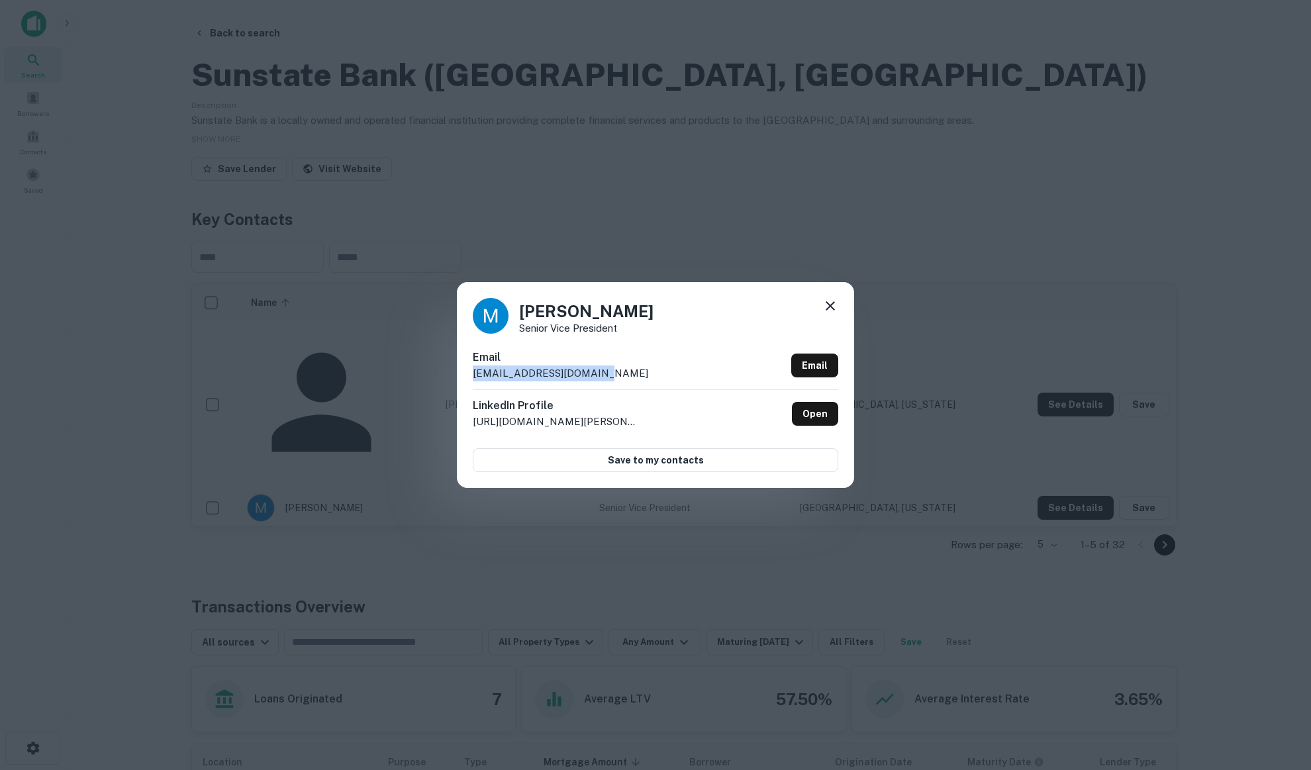
drag, startPoint x: 596, startPoint y: 368, endPoint x: 426, endPoint y: 376, distance: 170.4
click at [426, 376] on div "[PERSON_NAME] Senior Vice President Email [EMAIL_ADDRESS][DOMAIN_NAME] Email Li…" at bounding box center [655, 385] width 1311 height 770
copy p "[EMAIL_ADDRESS][DOMAIN_NAME]"
drag, startPoint x: 833, startPoint y: 310, endPoint x: 778, endPoint y: 360, distance: 74.5
click at [833, 309] on icon at bounding box center [830, 306] width 16 height 16
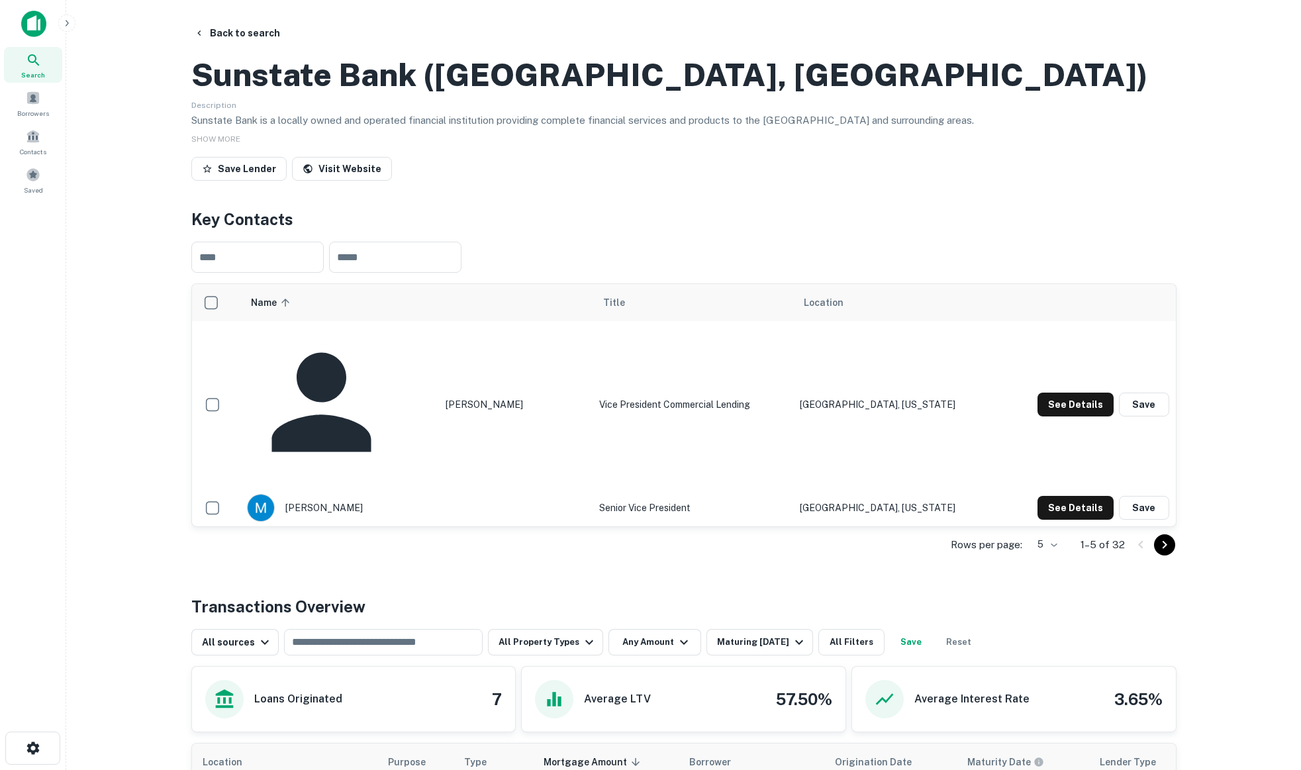
click at [1086, 416] on button "See Details" at bounding box center [1076, 405] width 76 height 24
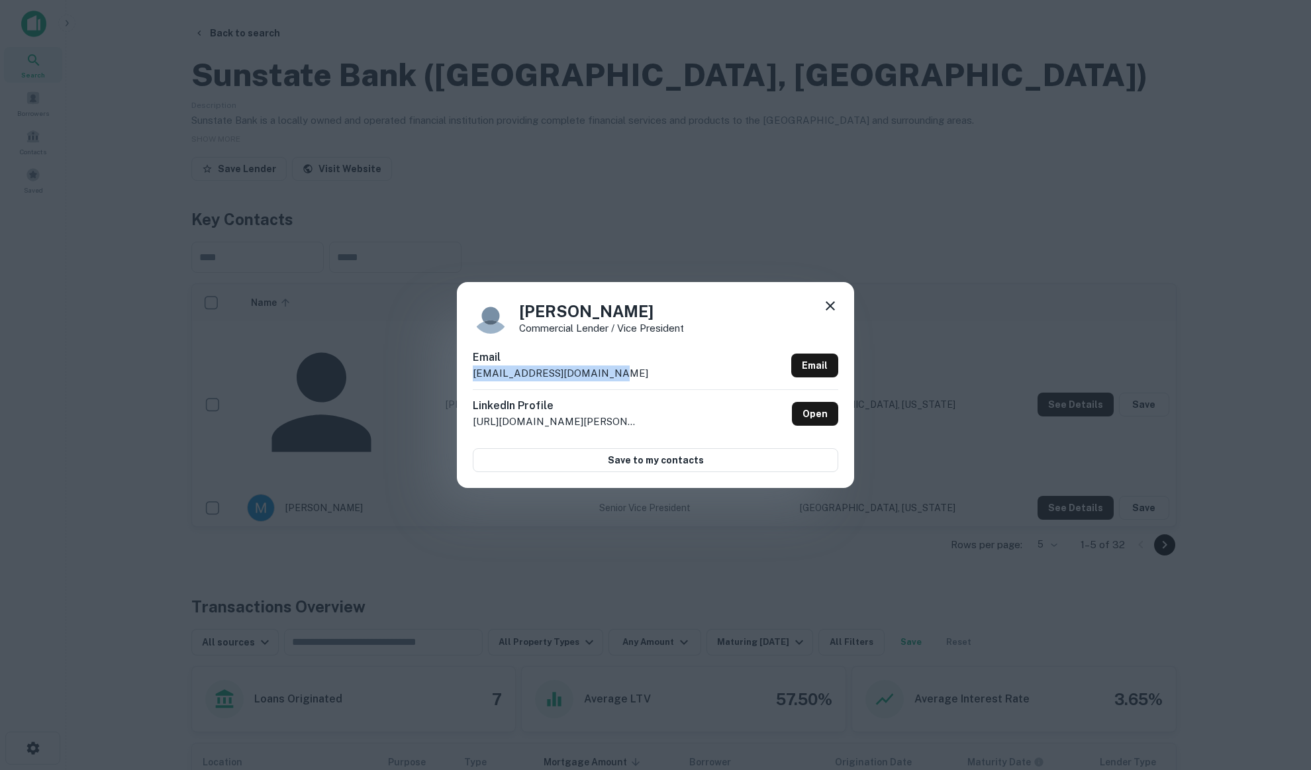
drag, startPoint x: 485, startPoint y: 379, endPoint x: 413, endPoint y: 378, distance: 72.2
click at [413, 378] on div "[PERSON_NAME] Commercial Lender / Vice President Email [EMAIL_ADDRESS][DOMAIN_N…" at bounding box center [655, 385] width 1311 height 770
copy p "[EMAIL_ADDRESS][DOMAIN_NAME]"
drag, startPoint x: 833, startPoint y: 307, endPoint x: 811, endPoint y: 326, distance: 29.1
click at [833, 307] on icon at bounding box center [830, 306] width 16 height 16
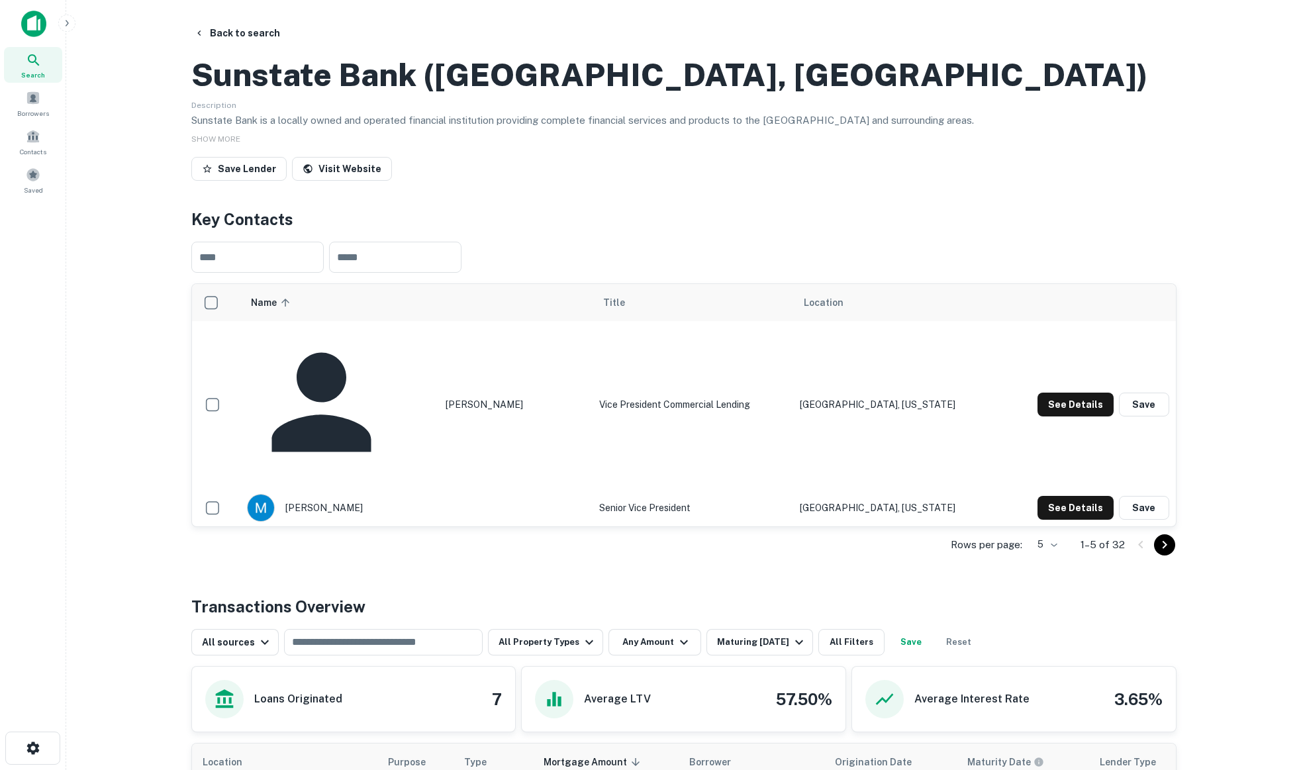
click at [1082, 416] on button "See Details" at bounding box center [1076, 405] width 76 height 24
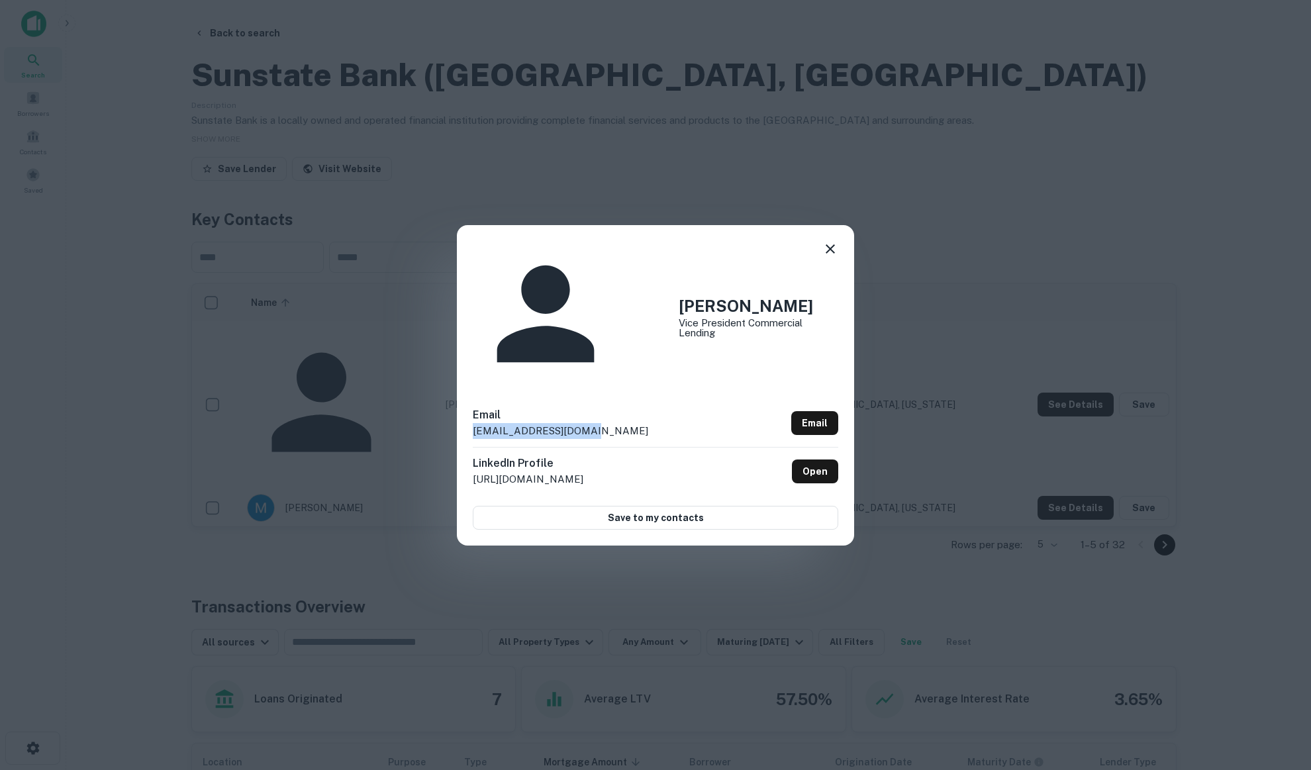
drag, startPoint x: 597, startPoint y: 371, endPoint x: 454, endPoint y: 376, distance: 143.1
click at [454, 376] on div "[PERSON_NAME] Vice President Commercial Lending Email [EMAIL_ADDRESS][DOMAIN_NA…" at bounding box center [655, 385] width 1311 height 770
copy p "[EMAIL_ADDRESS][DOMAIN_NAME]"
click at [832, 257] on icon at bounding box center [830, 249] width 16 height 16
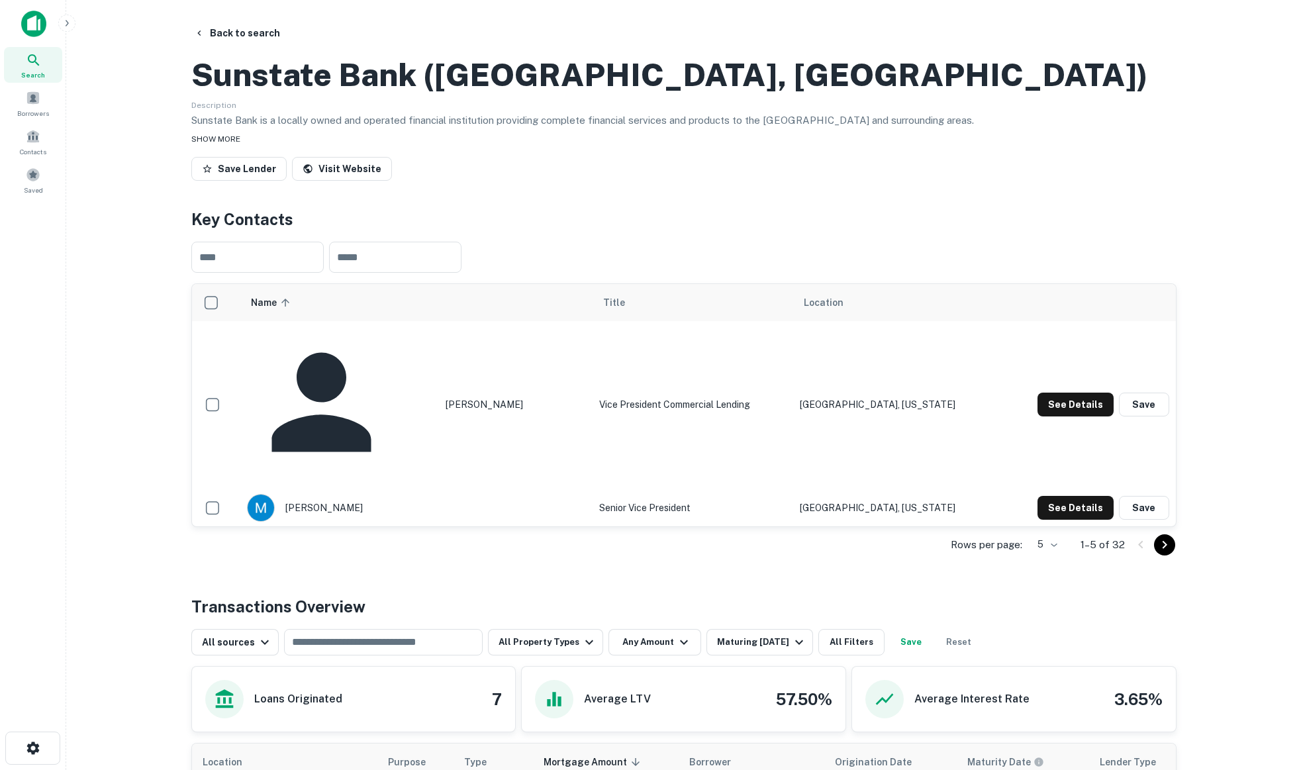
click at [1130, 146] on div "SHOW MORE" at bounding box center [683, 138] width 985 height 16
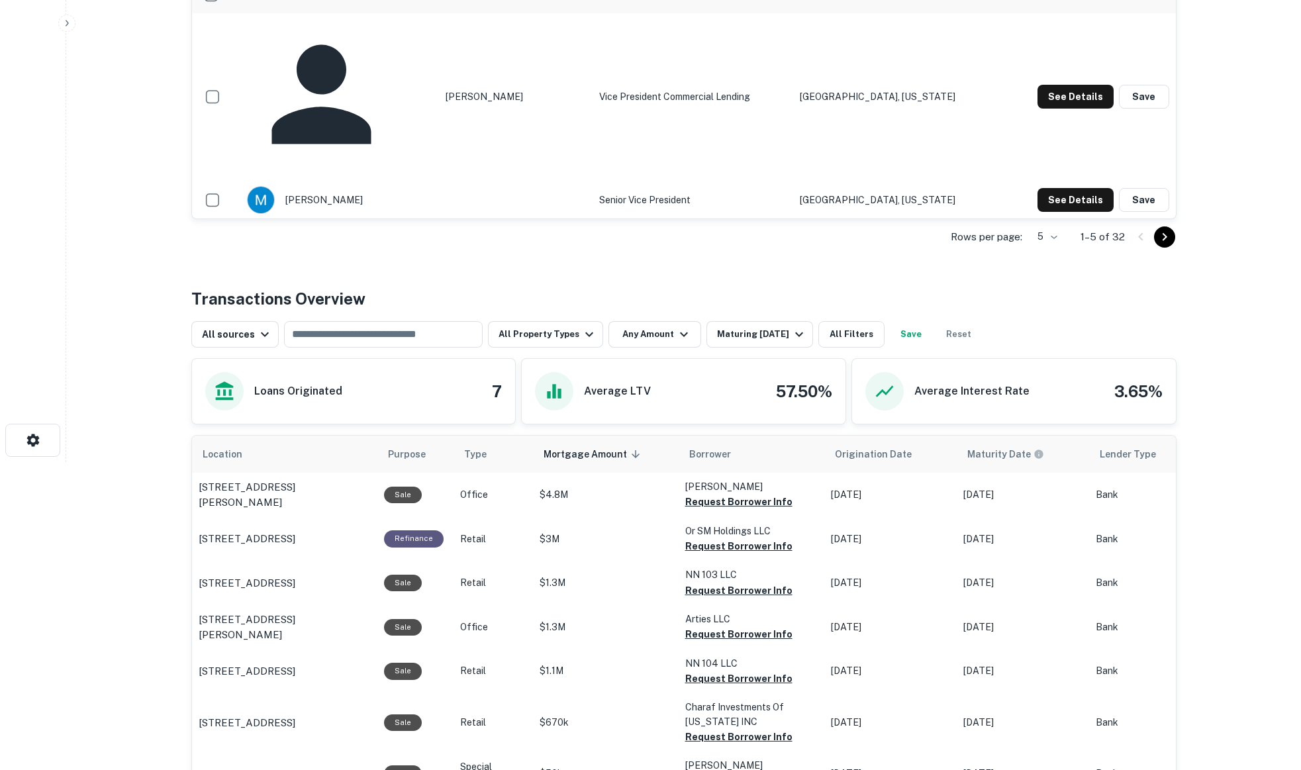
scroll to position [331, 0]
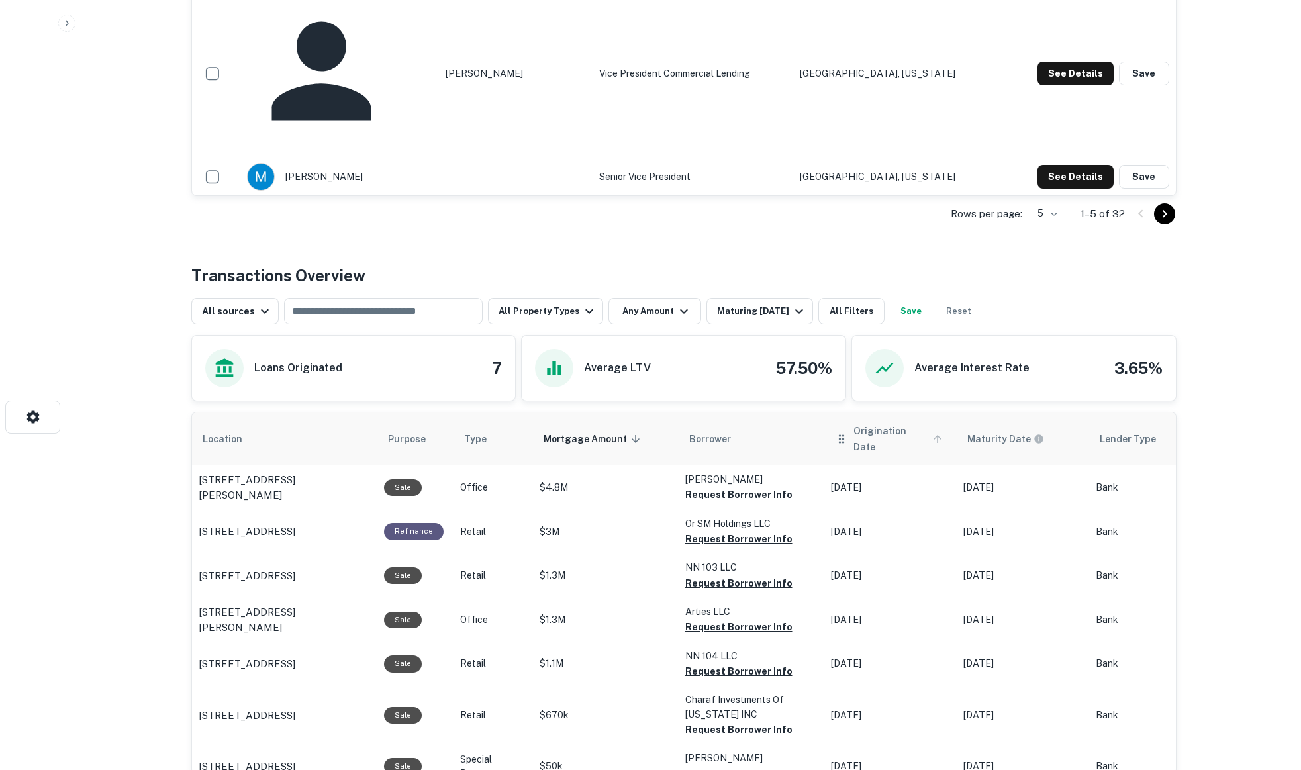
click at [890, 455] on span "Origination Date" at bounding box center [899, 439] width 93 height 32
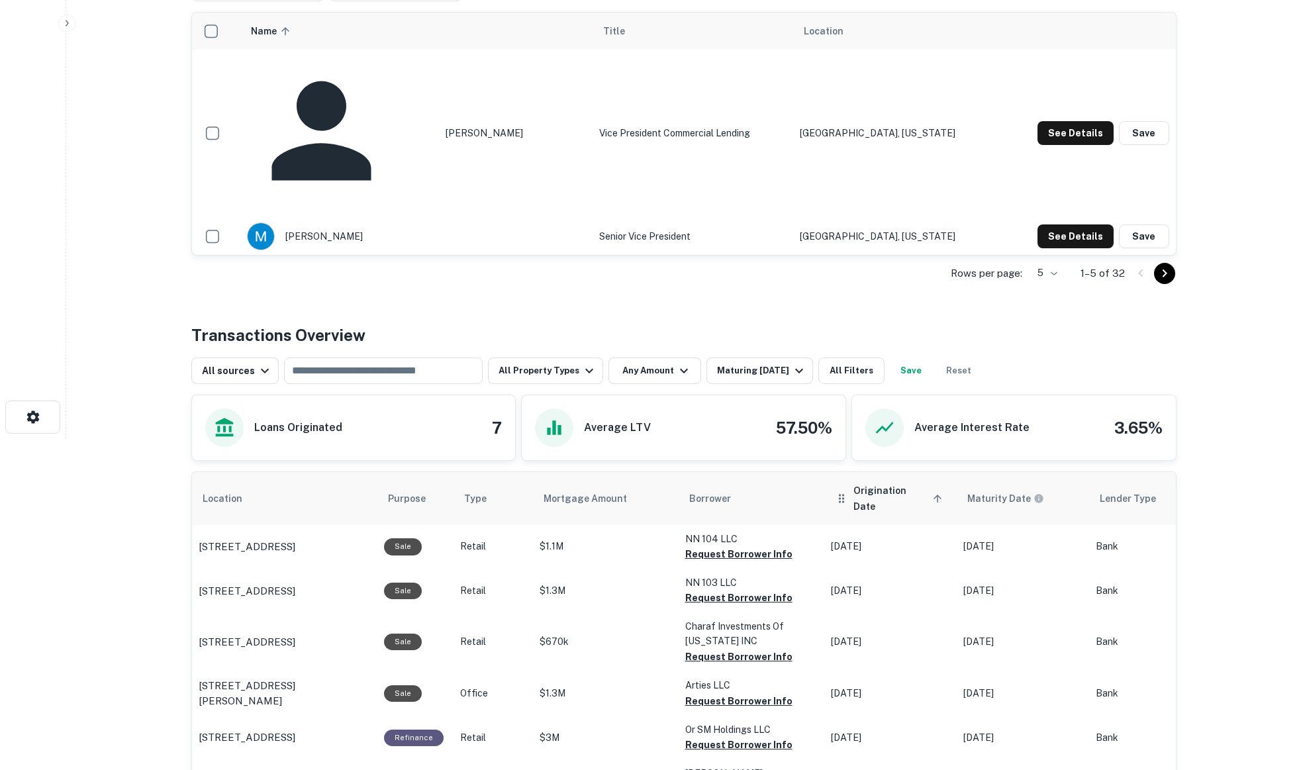
click at [867, 489] on span "Origination Date sorted ascending" at bounding box center [899, 499] width 93 height 32
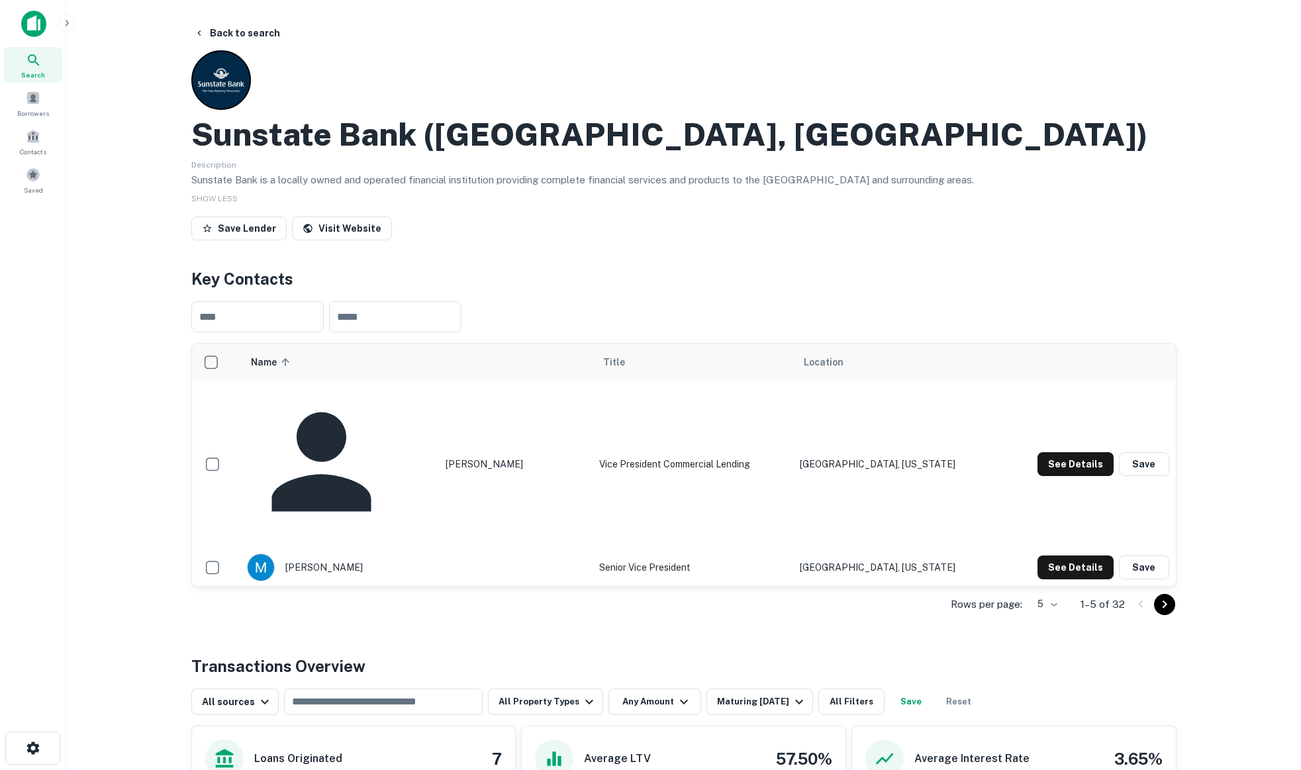
click at [445, 62] on div "Sunstate Bank ([GEOGRAPHIC_DATA], [GEOGRAPHIC_DATA]) Description Sunstate Bank …" at bounding box center [683, 147] width 985 height 195
click at [234, 34] on button "Back to search" at bounding box center [237, 33] width 97 height 24
click at [232, 30] on button "Back to search" at bounding box center [237, 33] width 97 height 24
click at [238, 32] on button "Back to search" at bounding box center [237, 33] width 97 height 24
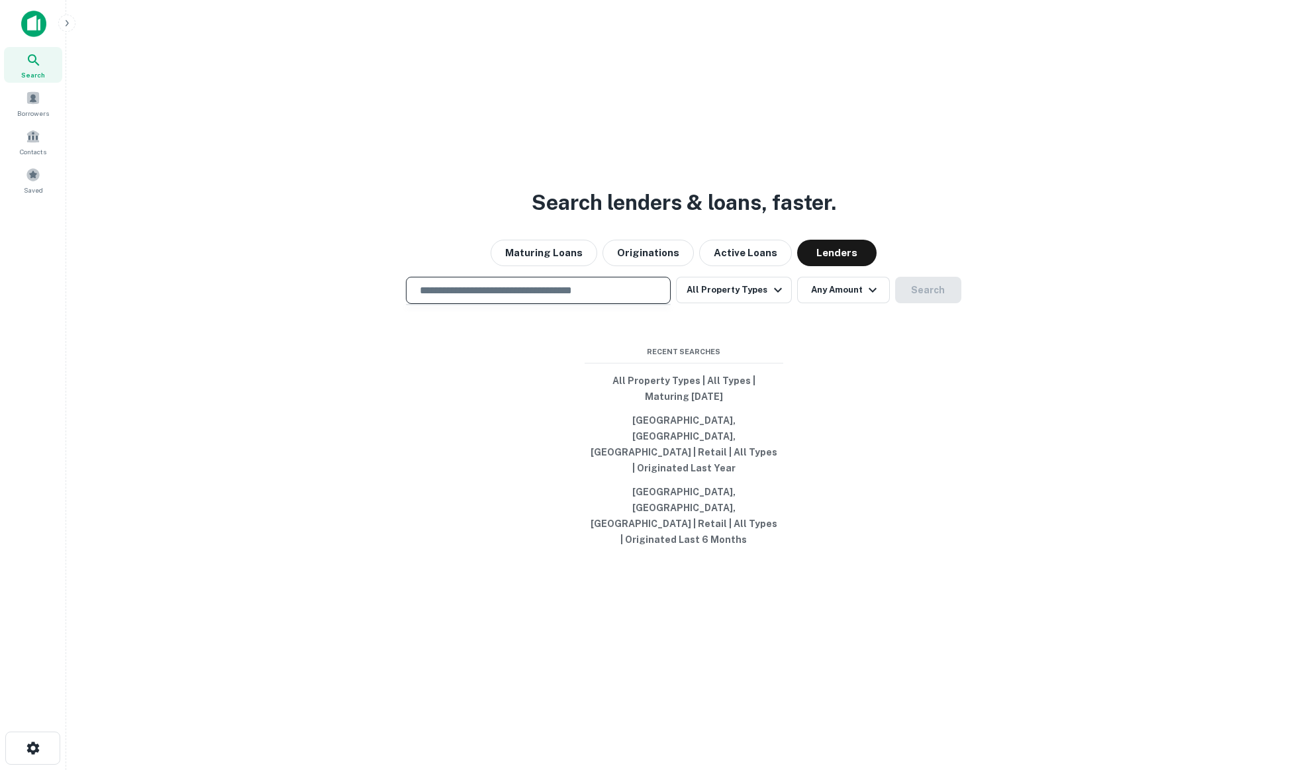
click at [514, 298] on input "text" at bounding box center [538, 290] width 253 height 15
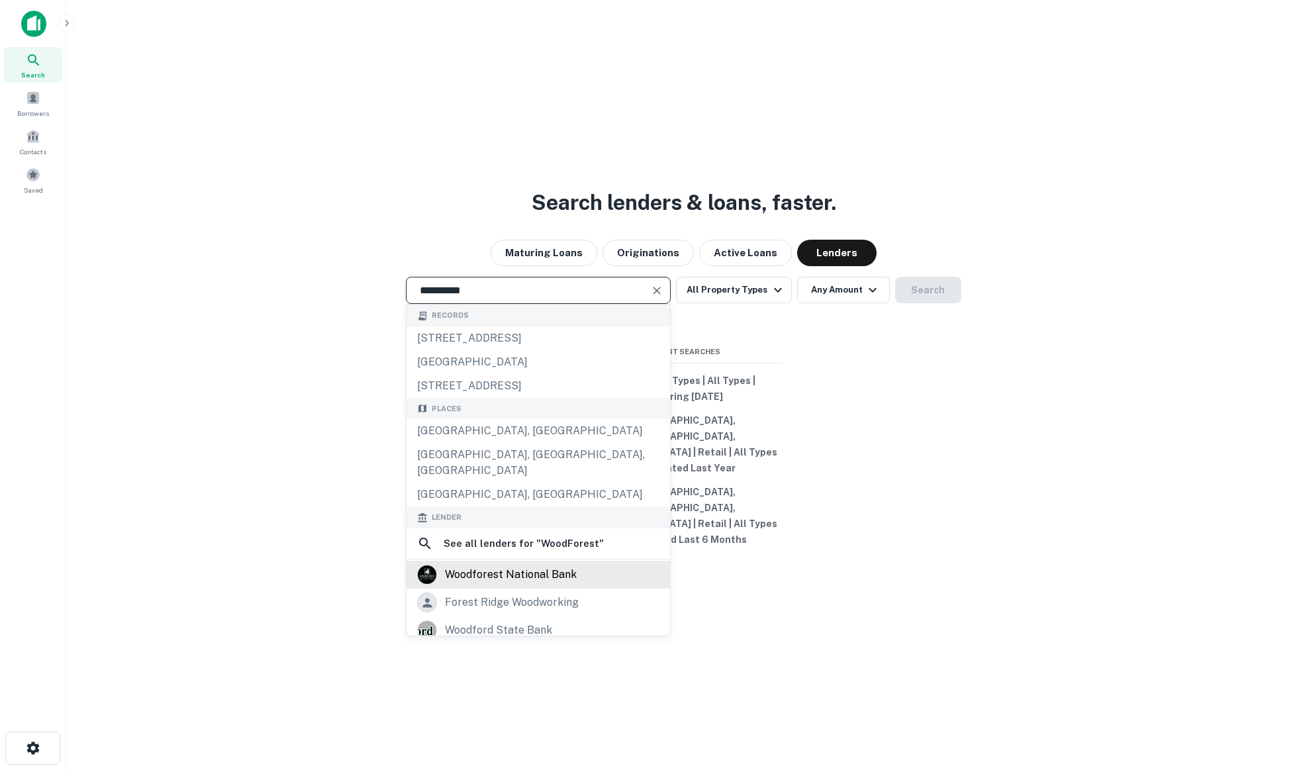
type input "**********"
click at [532, 585] on div "woodforest national bank" at bounding box center [511, 575] width 132 height 20
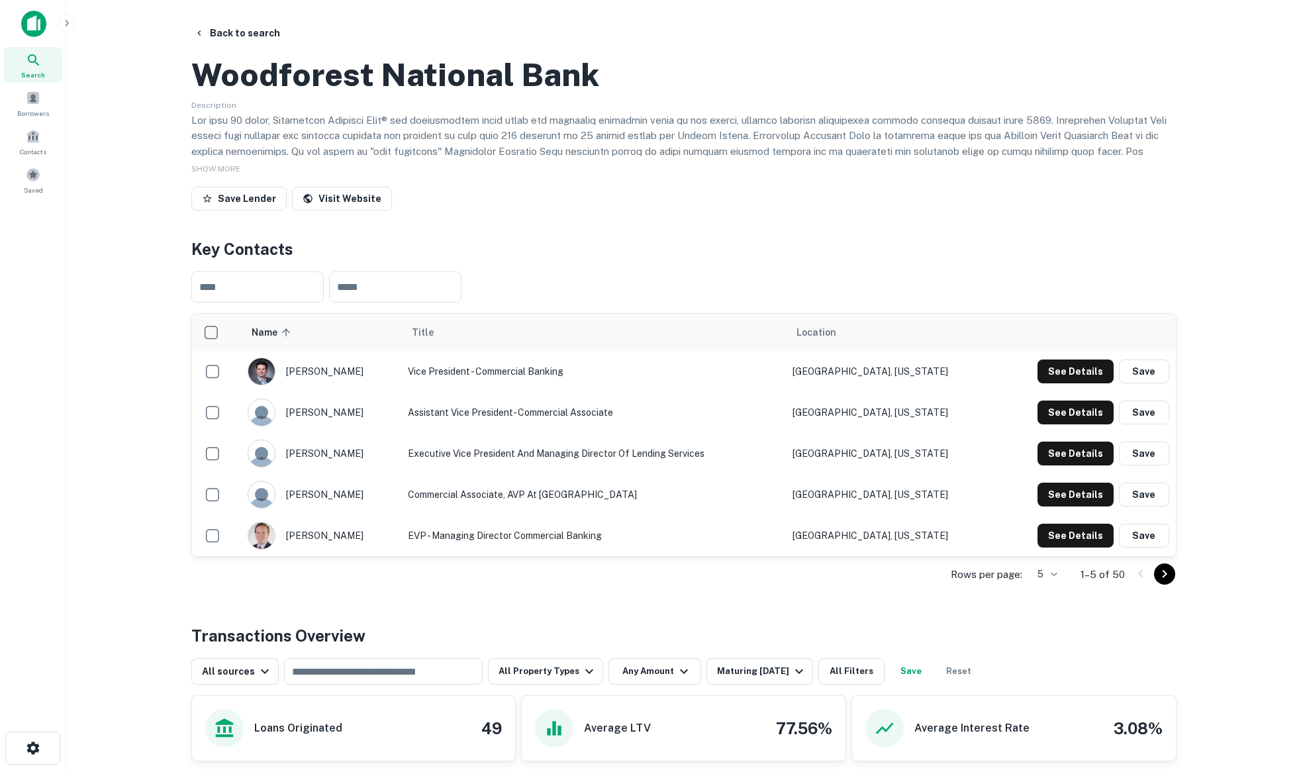
click at [816, 313] on div "​ ​" at bounding box center [683, 287] width 985 height 52
click at [701, 313] on div "​ ​" at bounding box center [683, 287] width 985 height 52
click at [1098, 383] on button "See Details" at bounding box center [1076, 372] width 76 height 24
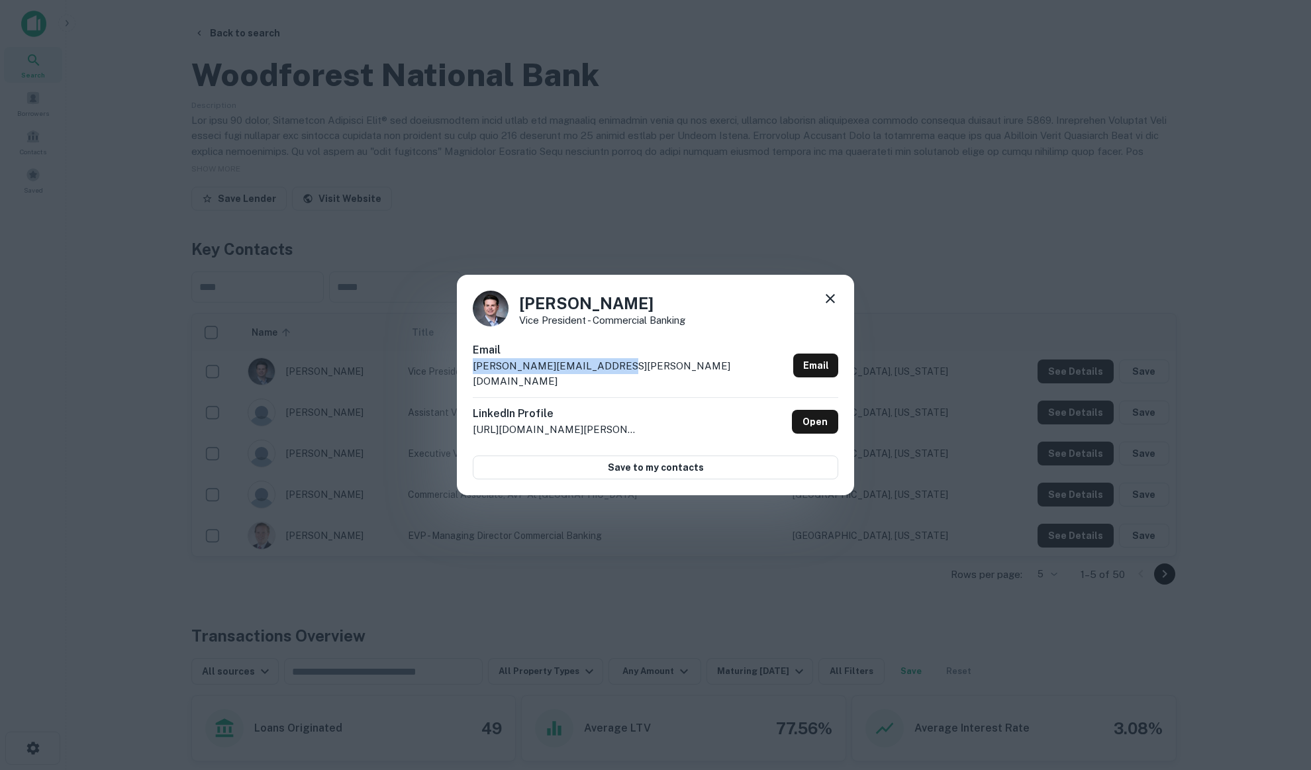
drag, startPoint x: 614, startPoint y: 372, endPoint x: 424, endPoint y: 373, distance: 190.0
click at [424, 373] on div "[PERSON_NAME] Vice President - Commercial Banking Email [PERSON_NAME][EMAIL_ADD…" at bounding box center [655, 385] width 1311 height 770
copy p "[PERSON_NAME][EMAIL_ADDRESS][PERSON_NAME][DOMAIN_NAME]"
click at [832, 303] on icon at bounding box center [830, 299] width 16 height 16
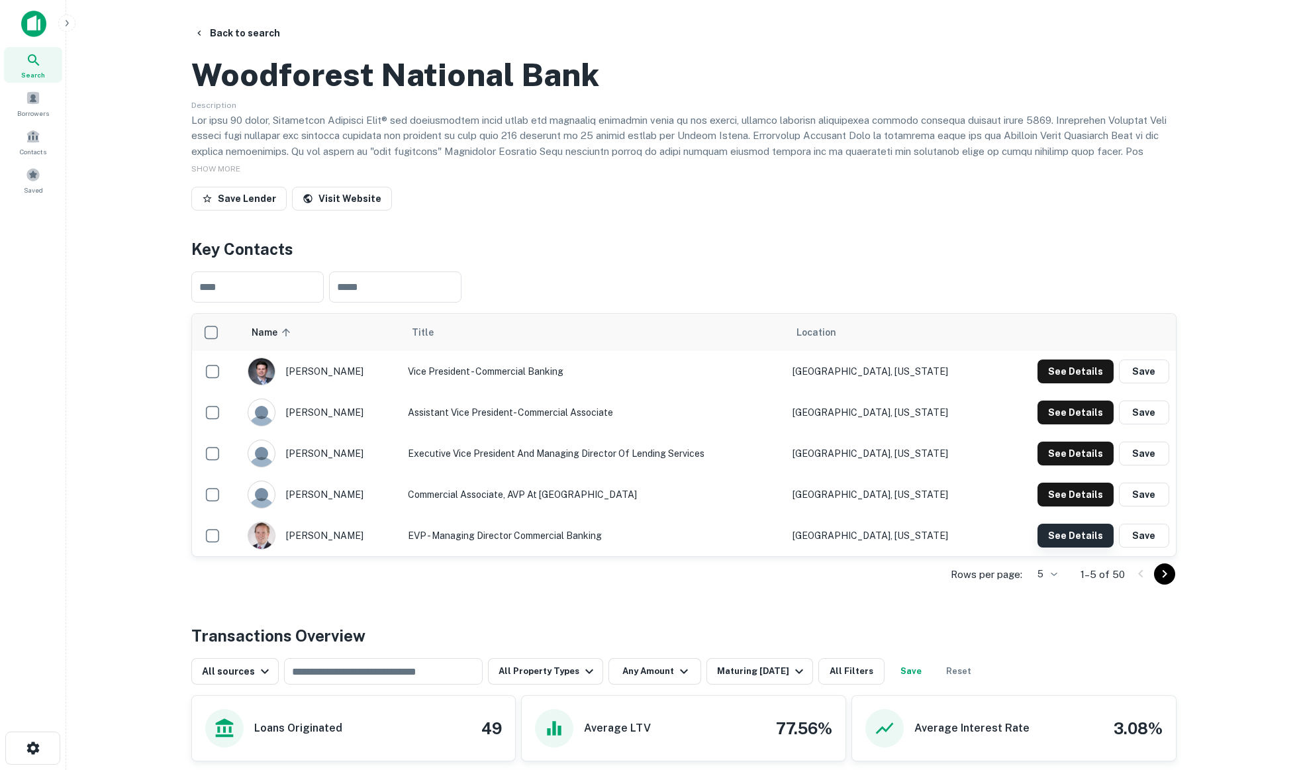
click at [1073, 383] on button "See Details" at bounding box center [1076, 372] width 76 height 24
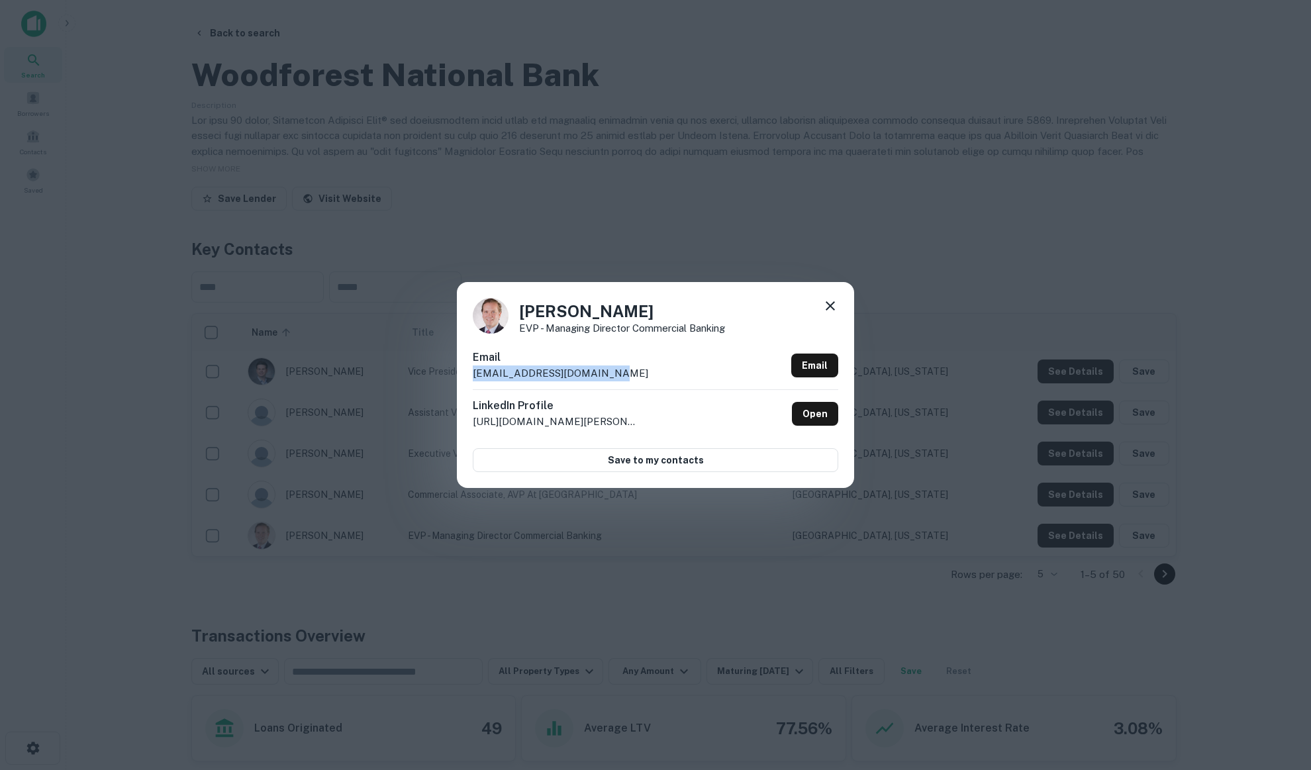
drag, startPoint x: 607, startPoint y: 371, endPoint x: 447, endPoint y: 373, distance: 160.2
click at [447, 373] on div "[PERSON_NAME] EVP - Managing Director Commercial Banking Email [EMAIL_ADDRESS][…" at bounding box center [655, 385] width 1311 height 770
copy p "[EMAIL_ADDRESS][DOMAIN_NAME]"
drag, startPoint x: 1117, startPoint y: 252, endPoint x: 1120, endPoint y: 262, distance: 10.5
click at [1117, 252] on div "[PERSON_NAME] EVP - Managing Director Commercial Banking Email [EMAIL_ADDRESS][…" at bounding box center [655, 385] width 1311 height 770
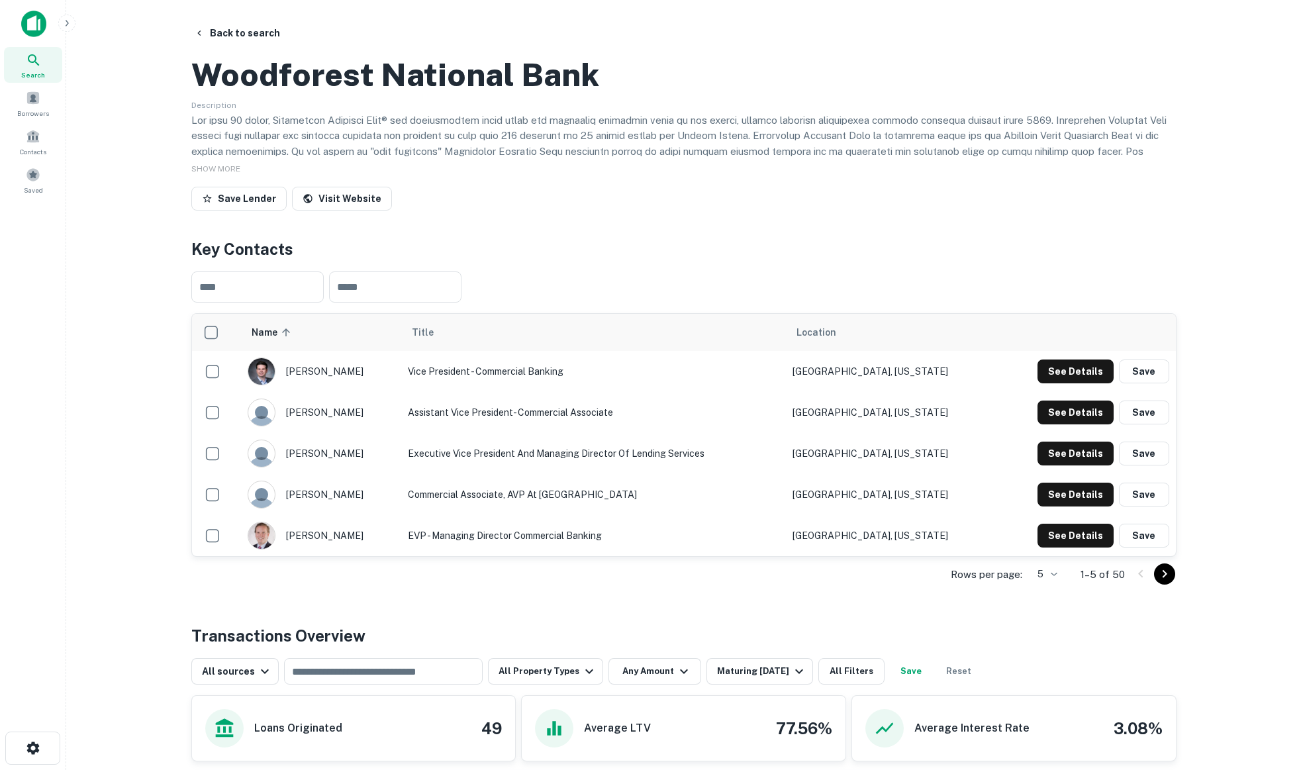
click at [1165, 578] on icon "Go to next page" at bounding box center [1164, 574] width 5 height 8
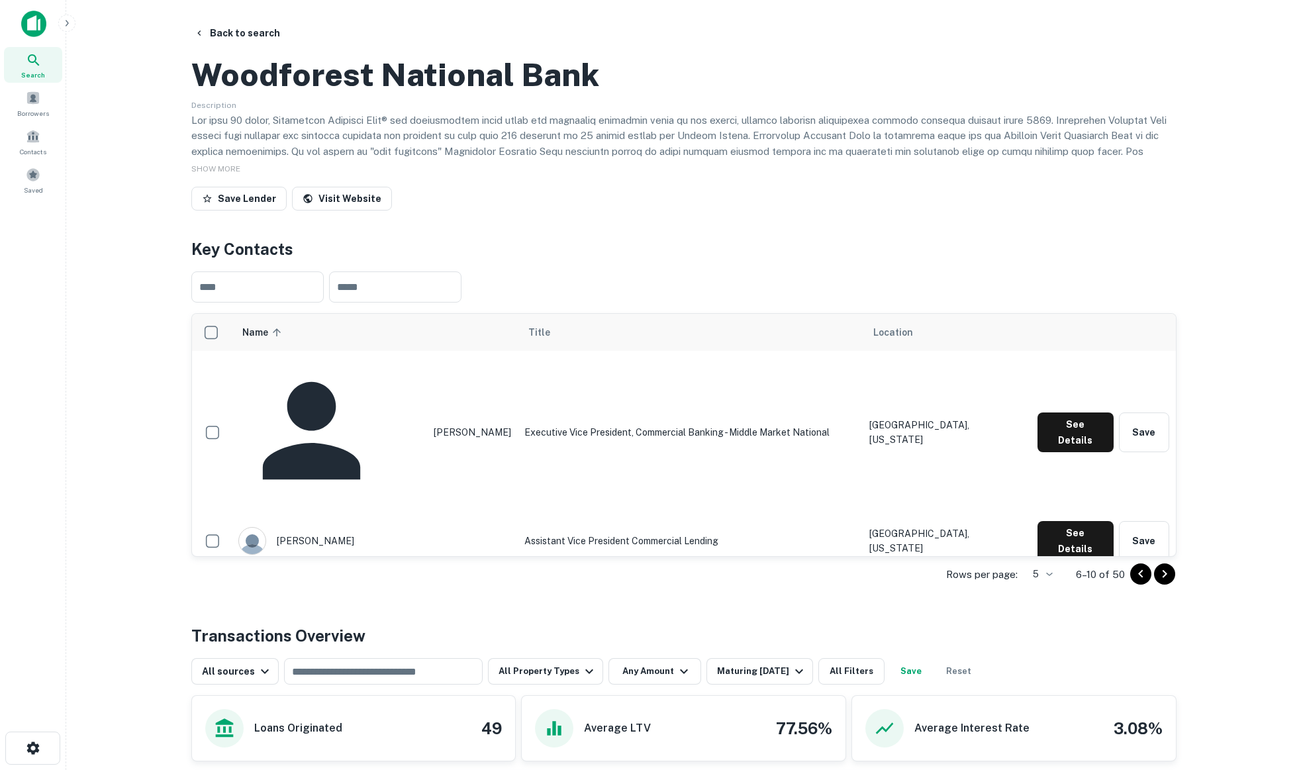
click at [1064, 452] on button "See Details" at bounding box center [1076, 433] width 76 height 40
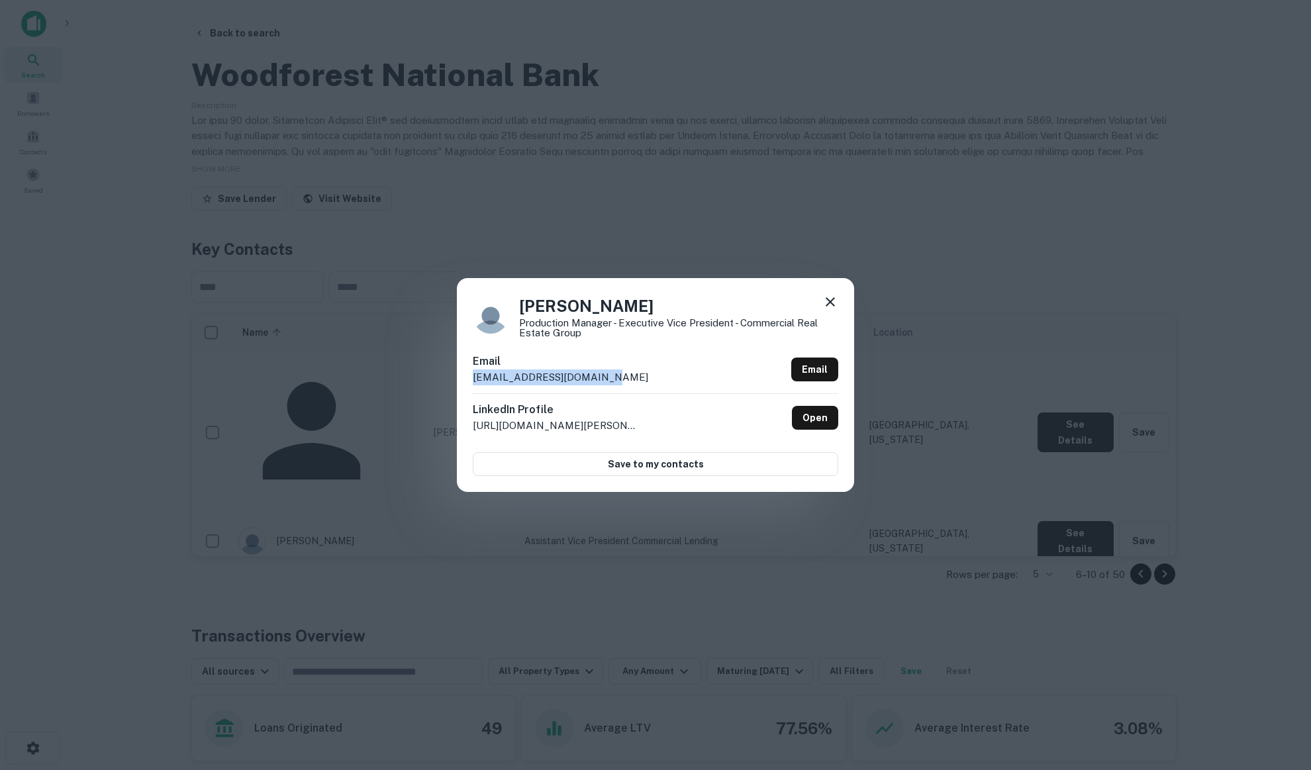
drag, startPoint x: 636, startPoint y: 371, endPoint x: 433, endPoint y: 377, distance: 203.4
click at [433, 377] on div "[PERSON_NAME] Production Manager - Executive Vice President - Commercial Real E…" at bounding box center [655, 385] width 1311 height 770
drag, startPoint x: 832, startPoint y: 301, endPoint x: 840, endPoint y: 305, distance: 8.6
click at [832, 301] on icon at bounding box center [830, 301] width 9 height 9
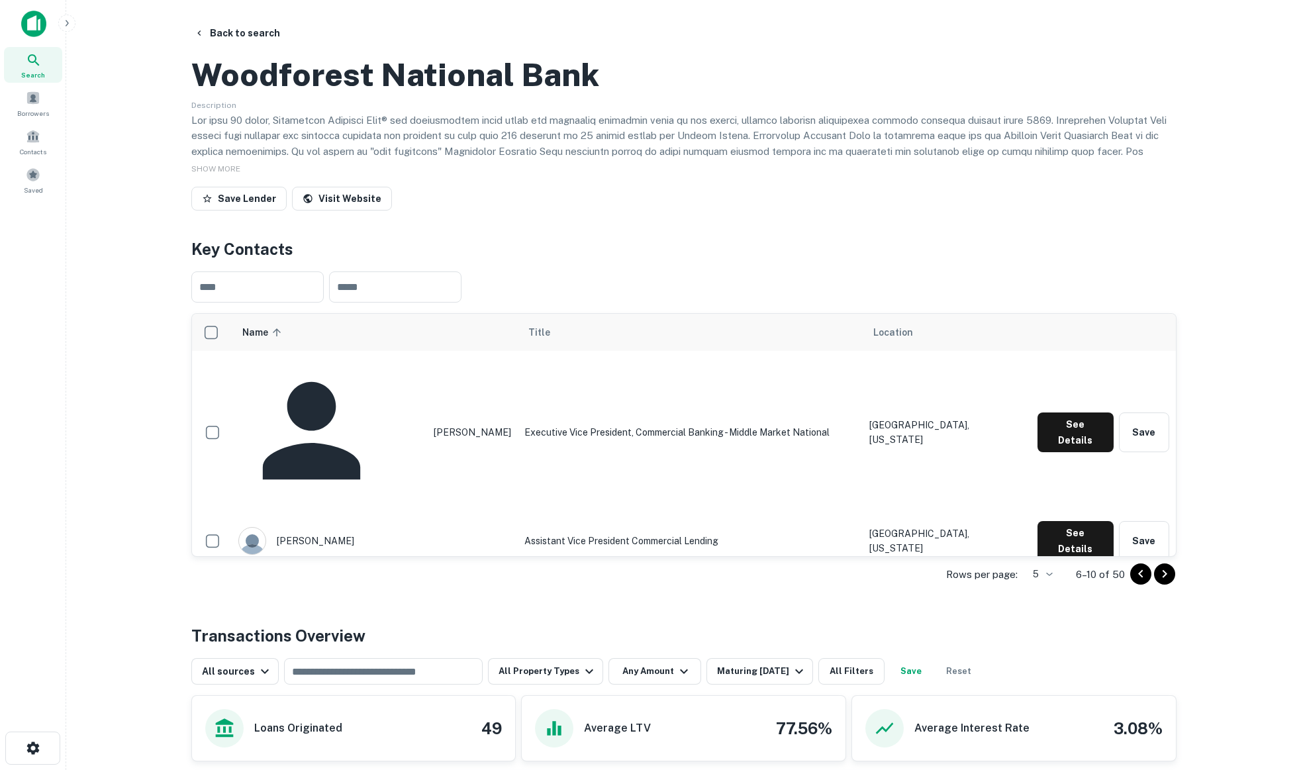
click at [1168, 582] on icon "Go to next page" at bounding box center [1165, 574] width 16 height 16
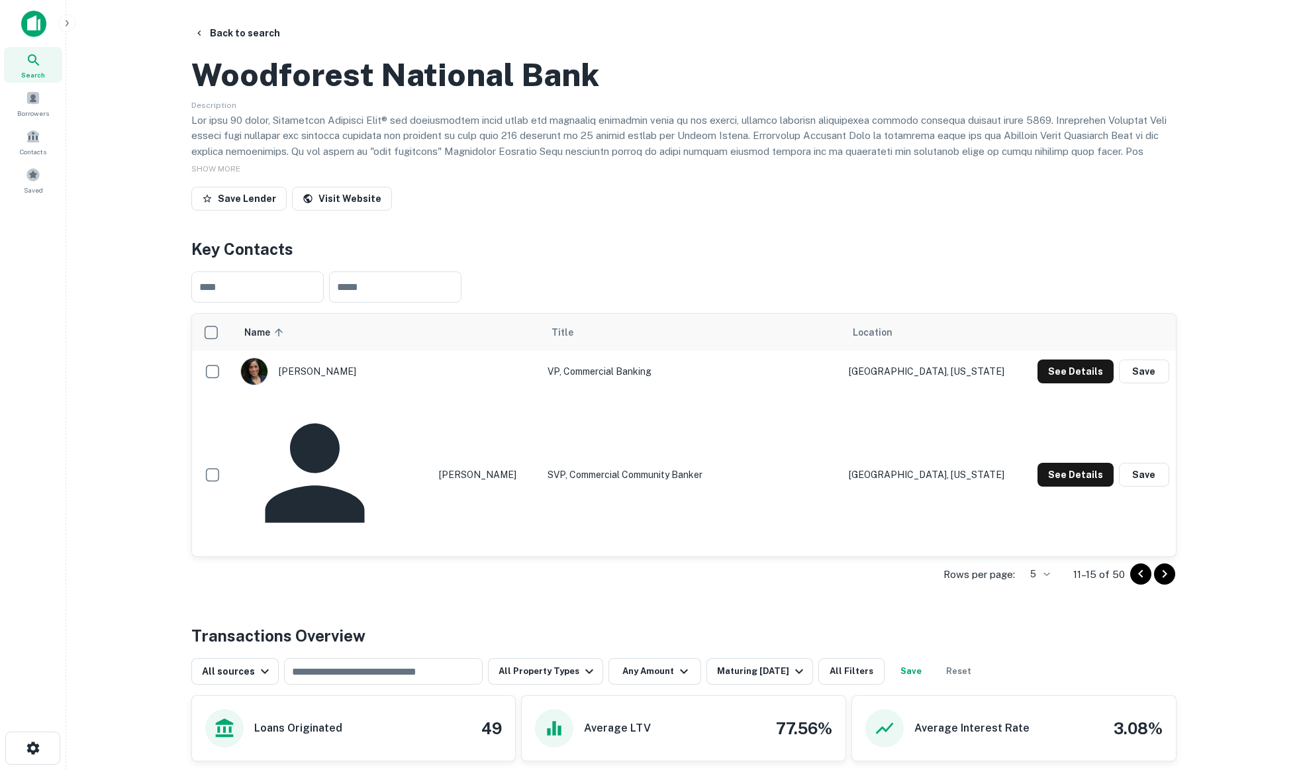
click at [1167, 582] on icon "Go to next page" at bounding box center [1165, 574] width 16 height 16
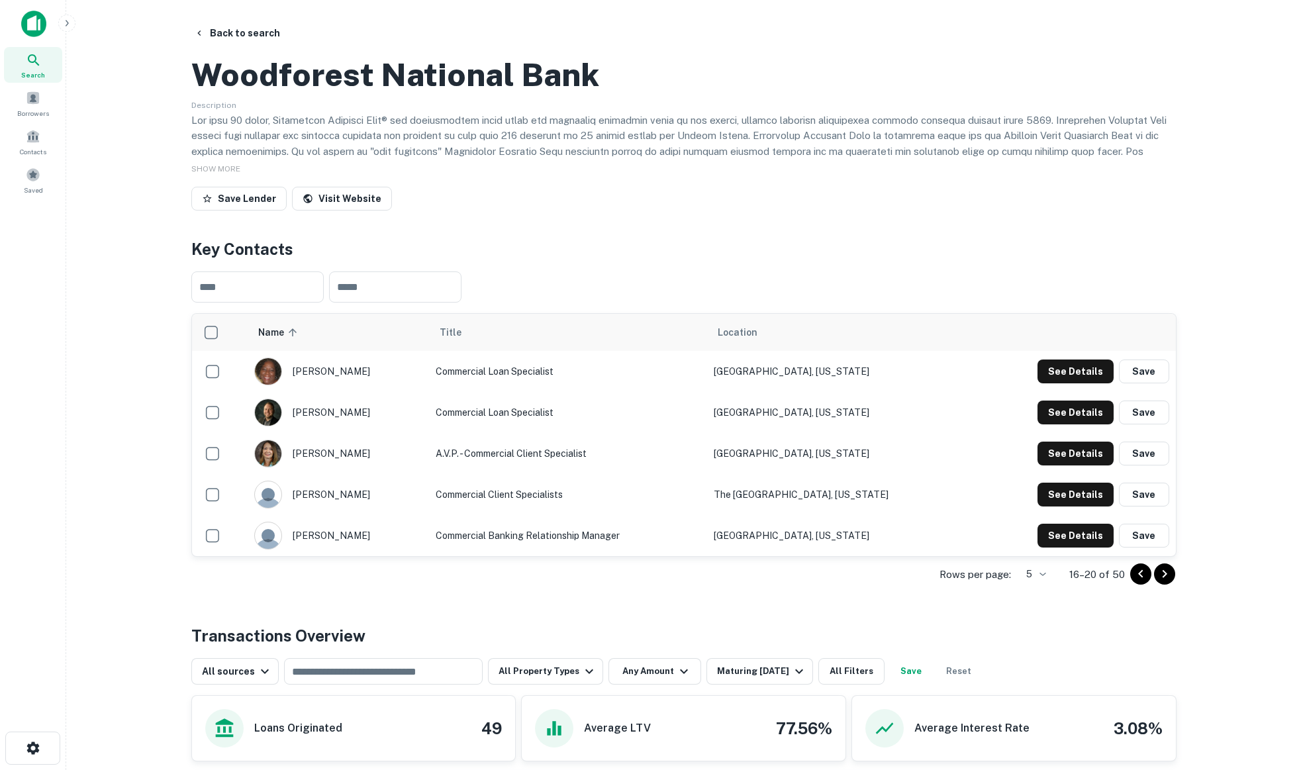
click at [1167, 582] on icon "Go to next page" at bounding box center [1165, 574] width 16 height 16
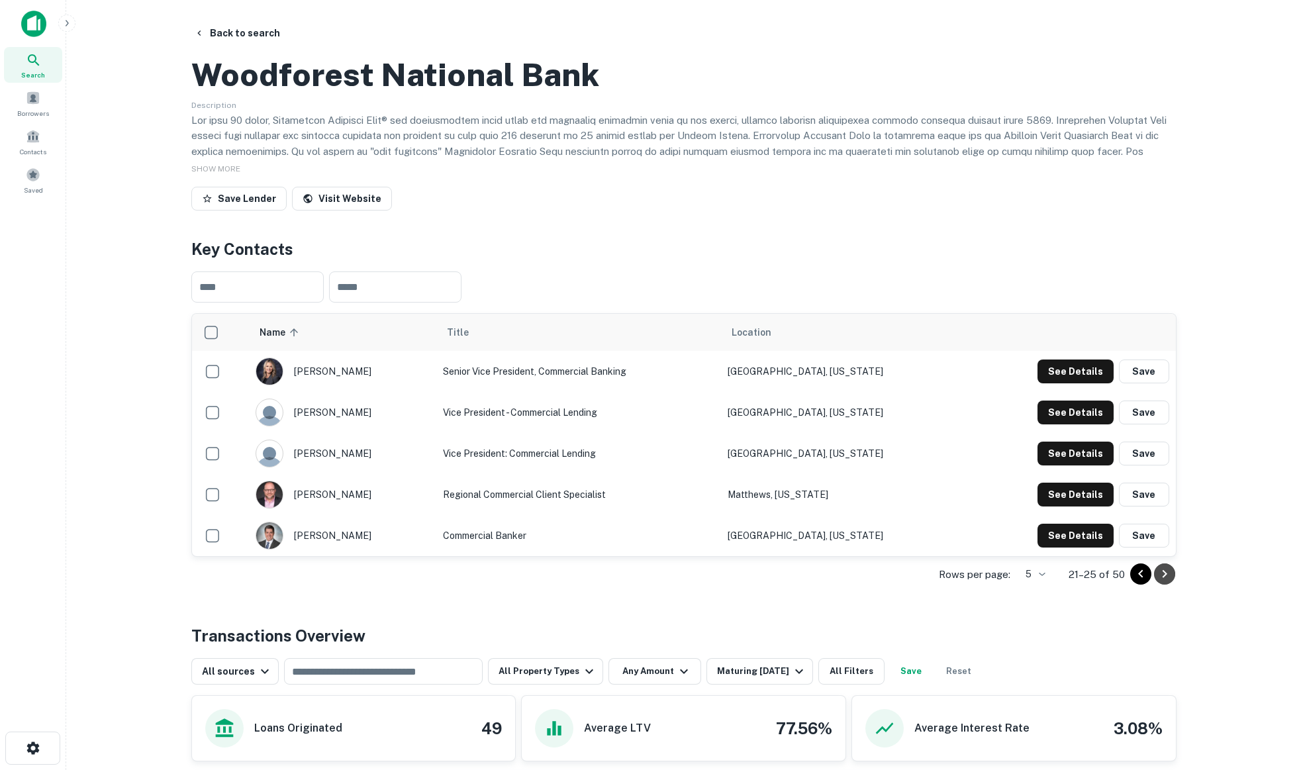
click at [1162, 582] on icon "Go to next page" at bounding box center [1165, 574] width 16 height 16
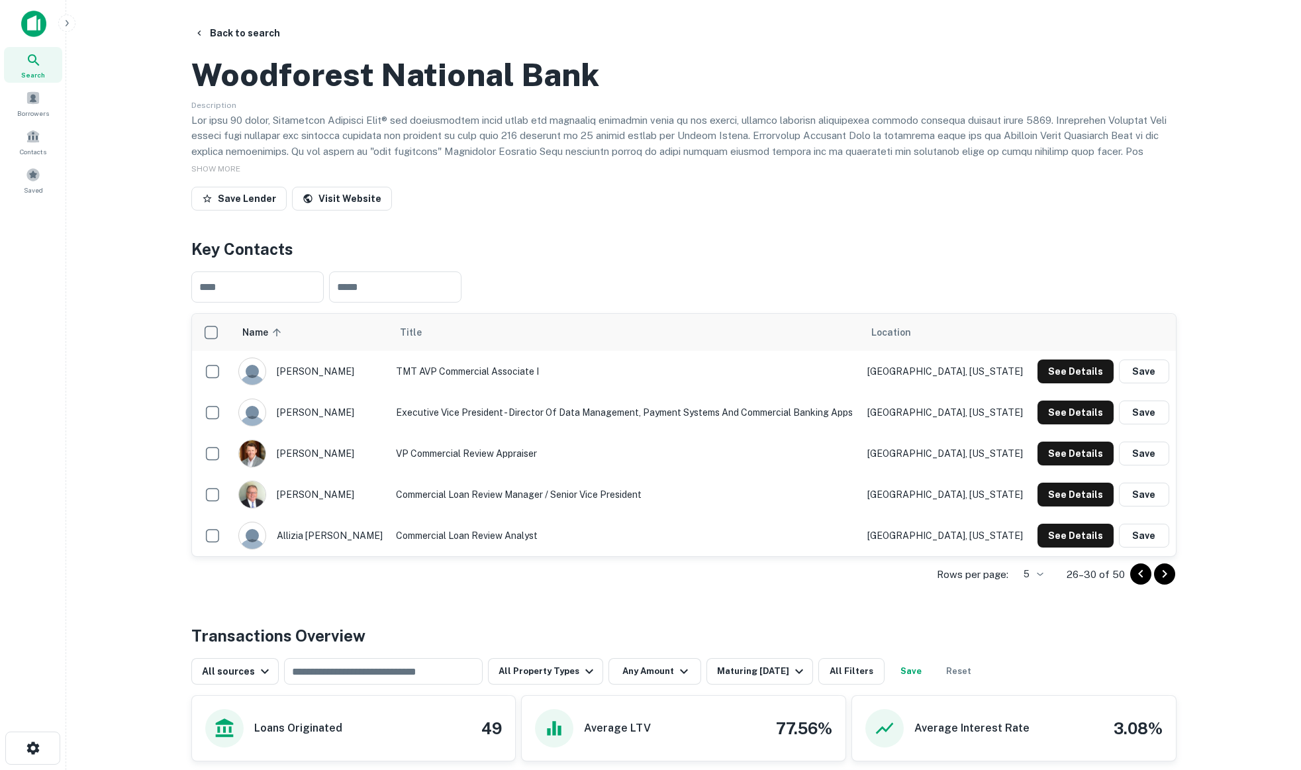
click at [1169, 582] on icon "Go to next page" at bounding box center [1165, 574] width 16 height 16
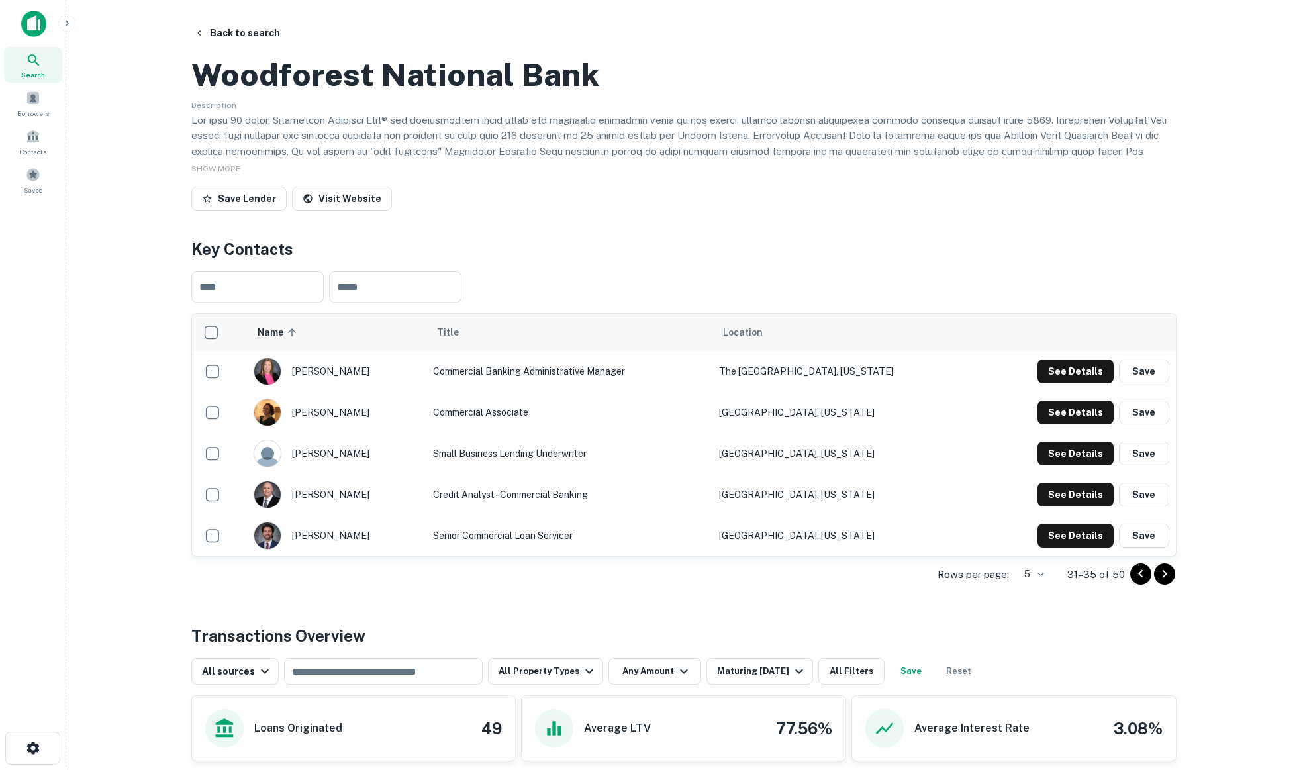
click at [1168, 582] on icon "Go to next page" at bounding box center [1165, 574] width 16 height 16
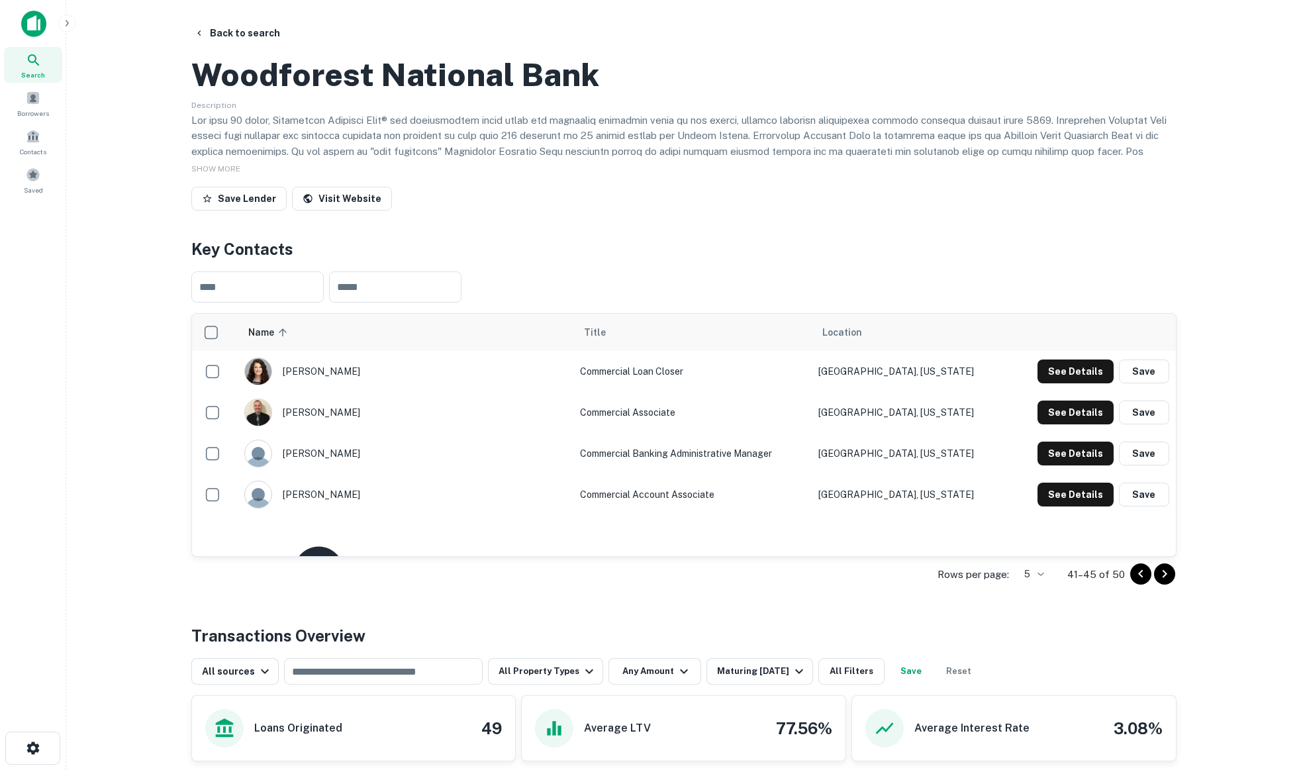
click at [1168, 582] on icon "Go to next page" at bounding box center [1165, 574] width 16 height 16
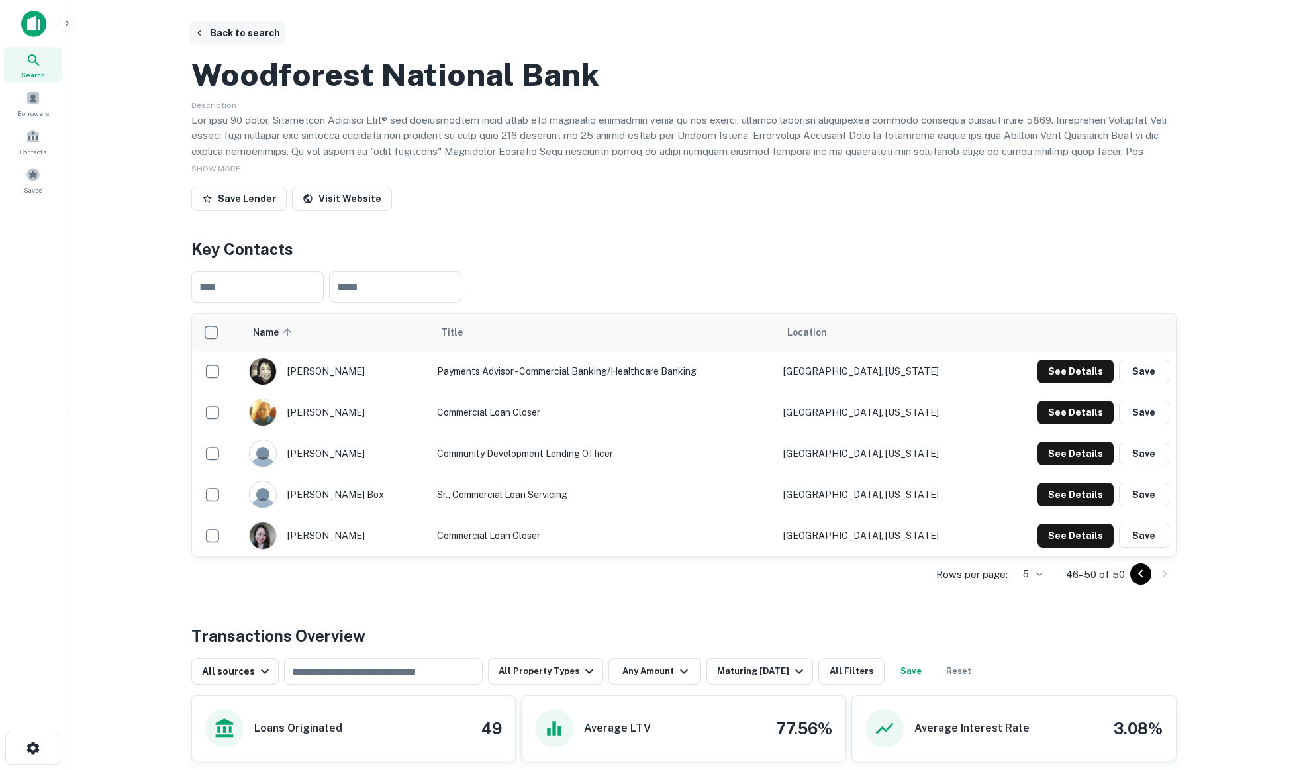
click at [222, 36] on button "Back to search" at bounding box center [237, 33] width 97 height 24
